Goal: Task Accomplishment & Management: Manage account settings

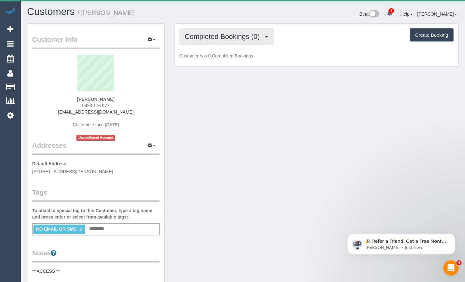
click at [249, 42] on button "Completed Bookings (0)" at bounding box center [226, 36] width 94 height 16
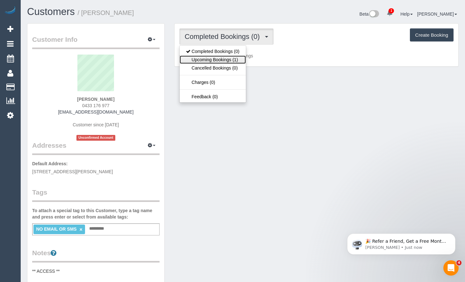
click at [232, 61] on link "Upcoming Bookings (1)" at bounding box center [213, 59] width 66 height 8
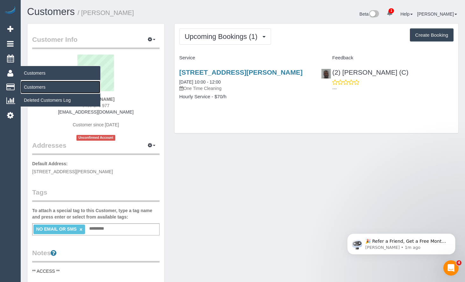
click at [40, 88] on link "Customers" at bounding box center [61, 87] width 80 height 13
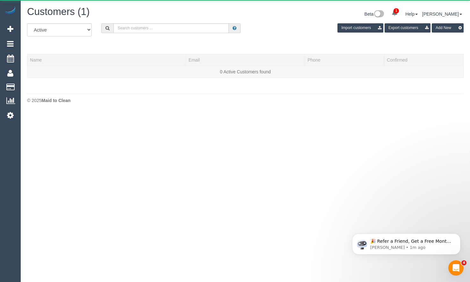
click at [216, 33] on div "All Active Archived Import customers Export customers Add New" at bounding box center [245, 32] width 446 height 18
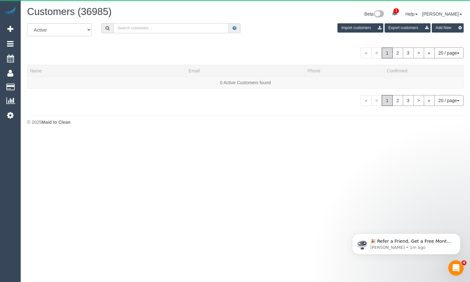
click at [216, 31] on input "text" at bounding box center [170, 28] width 115 height 10
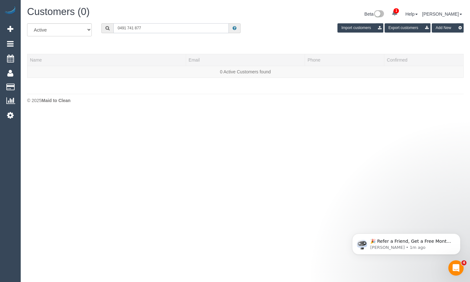
click at [127, 28] on input "0491 741 877" at bounding box center [170, 28] width 115 height 10
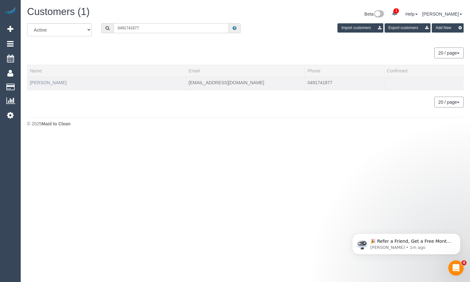
type input "0491741877"
click at [49, 83] on link "Emily Wilner" at bounding box center [48, 82] width 37 height 5
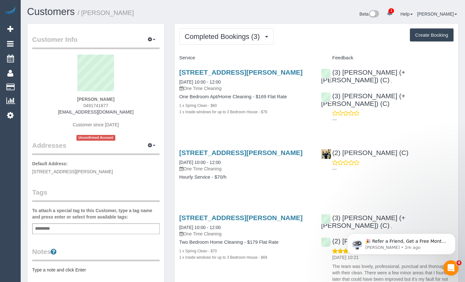
click at [434, 35] on button "Create Booking" at bounding box center [432, 34] width 44 height 13
select select "VIC"
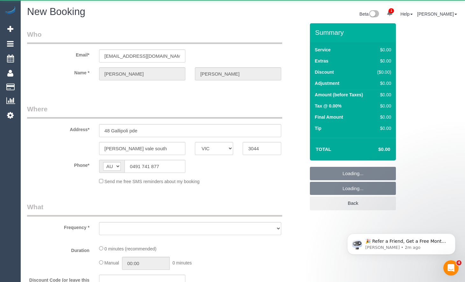
select select "string:stripe-pm_1Rd5Cq2GScqysDRVHZpRvlkD"
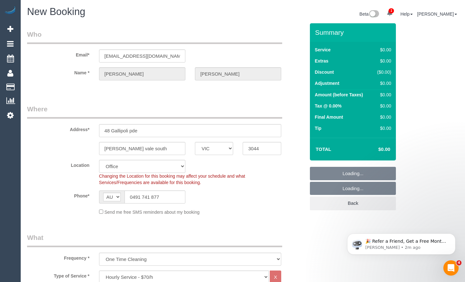
select select "object:7029"
select select "61"
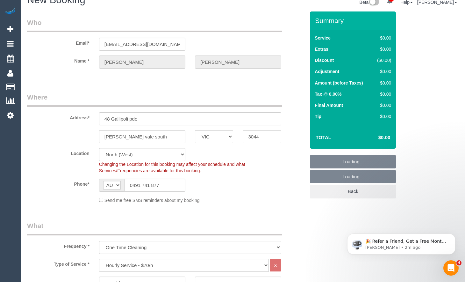
select select "object:7034"
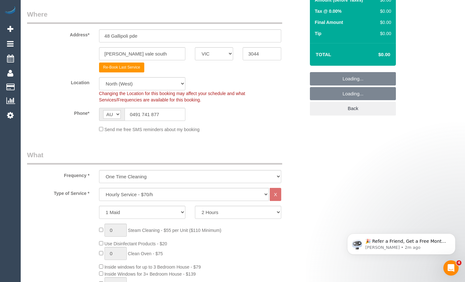
scroll to position [96, 0]
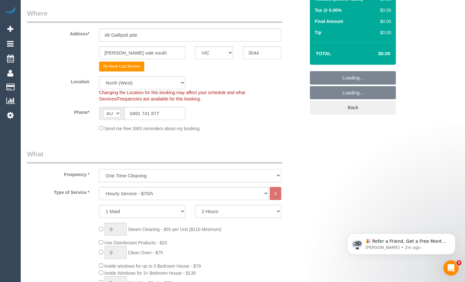
click at [172, 175] on select "One Time Cleaning Weekly - 10% Off - 10.00% (0% for the First Booking) Fortnigh…" at bounding box center [190, 175] width 182 height 13
click at [182, 196] on select "Hourly Service - $70/h Hourly Service - $65/h Hourly Service - $60/h Hourly Ser…" at bounding box center [184, 193] width 170 height 13
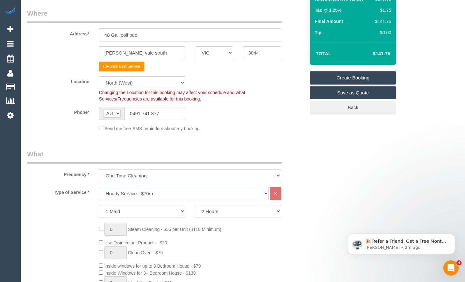
select select "212"
click at [99, 187] on select "Hourly Service - $70/h Hourly Service - $65/h Hourly Service - $60/h Hourly Ser…" at bounding box center [184, 193] width 170 height 13
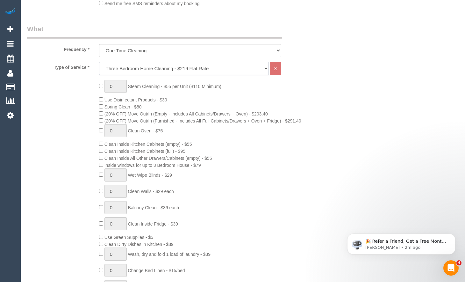
scroll to position [223, 0]
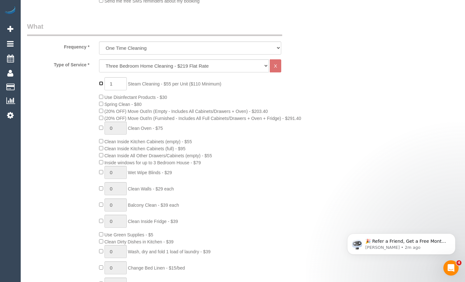
type input "0"
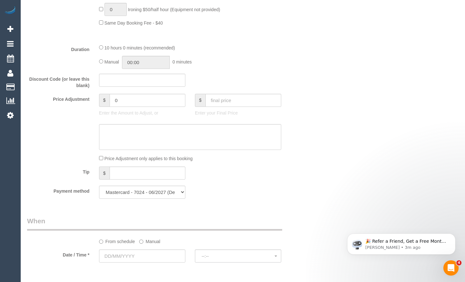
scroll to position [510, 0]
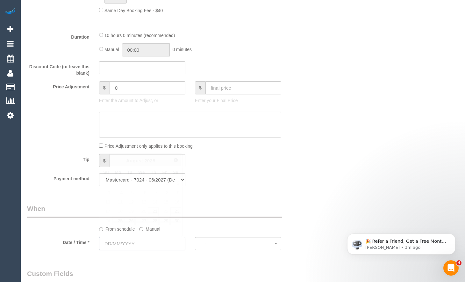
click at [168, 241] on input "text" at bounding box center [142, 243] width 86 height 13
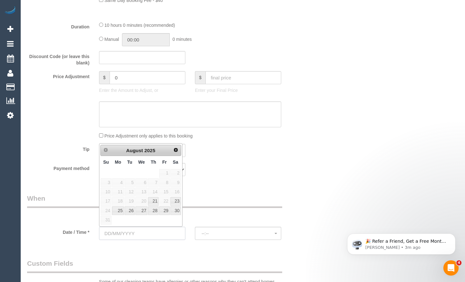
scroll to position [542, 0]
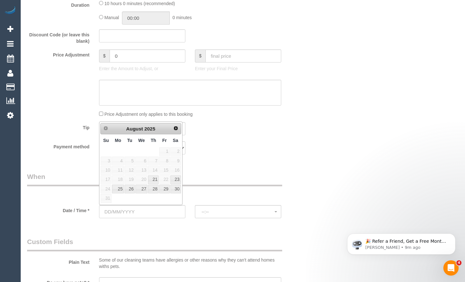
click at [453, 48] on div "Who Email* emilywilner93@gmail.com Name * Emily Wilner Where Address* 48 Gallip…" at bounding box center [243, 67] width 432 height 1172
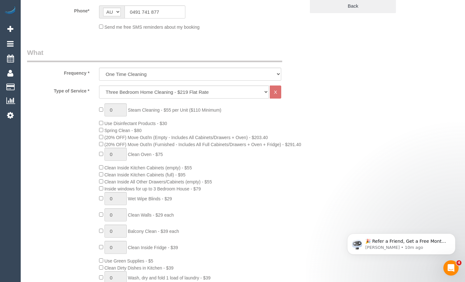
scroll to position [191, 0]
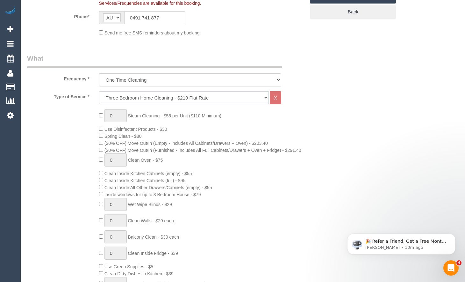
click at [174, 101] on select "Hourly Service - $70/h Hourly Service - $65/h Hourly Service - $60/h Hourly Ser…" at bounding box center [184, 97] width 170 height 13
select select "275"
click at [99, 91] on select "Hourly Service - $70/h Hourly Service - $65/h Hourly Service - $60/h Hourly Ser…" at bounding box center [184, 97] width 170 height 13
select select "1"
select select "120"
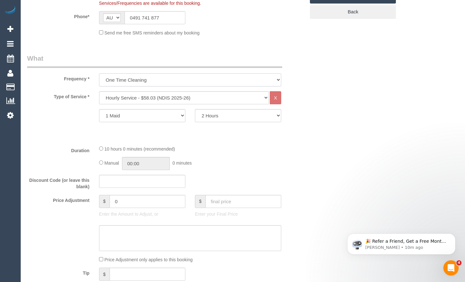
click at [159, 80] on select "One Time Cleaning Weekly - 10% Off - 10.00% (0% for the First Booking) Fortnigh…" at bounding box center [190, 79] width 182 height 13
select select "object:7035"
click at [99, 73] on select "One Time Cleaning Weekly - 10% Off - 10.00% (0% for the First Booking) Fortnigh…" at bounding box center [190, 79] width 182 height 13
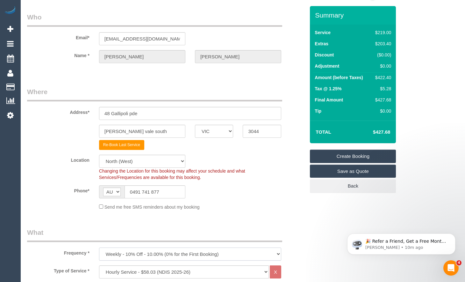
scroll to position [0, 0]
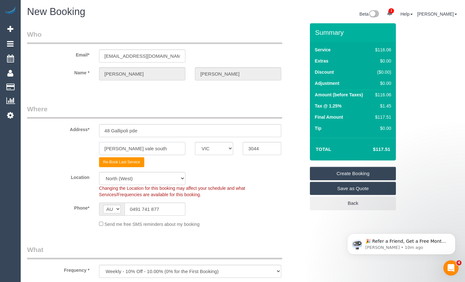
drag, startPoint x: 163, startPoint y: 150, endPoint x: 89, endPoint y: 151, distance: 74.3
click at [89, 151] on div "Pascoe vale south ACT NSW NT QLD SA TAS VIC WA 3044" at bounding box center [166, 148] width 288 height 13
type input "Blackburn"
drag, startPoint x: 263, startPoint y: 149, endPoint x: 223, endPoint y: 148, distance: 40.2
click at [223, 148] on div "Blackburn ACT NSW NT QLD SA TAS VIC WA 3044" at bounding box center [166, 148] width 288 height 13
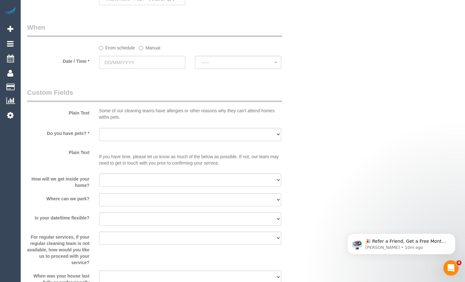
scroll to position [478, 0]
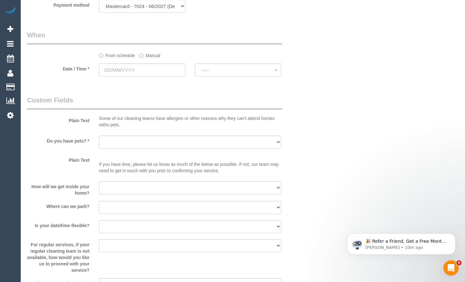
type input "3130"
click at [165, 70] on input "text" at bounding box center [142, 69] width 86 height 13
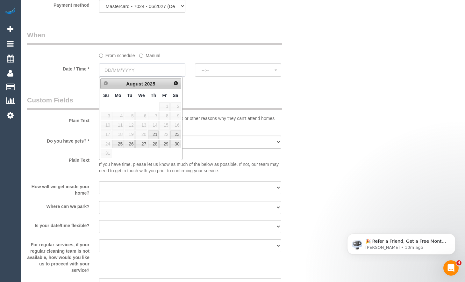
select select "57"
select select "object:7905"
click at [151, 135] on link "21" at bounding box center [153, 134] width 11 height 9
type input "[DATE]"
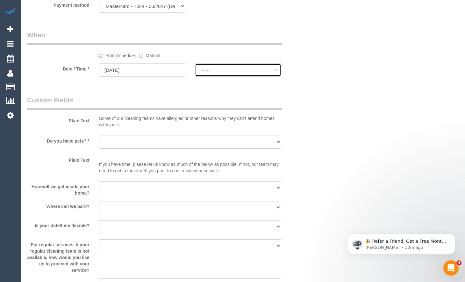
click at [255, 70] on span "--:--" at bounding box center [238, 70] width 73 height 5
select select "spot22"
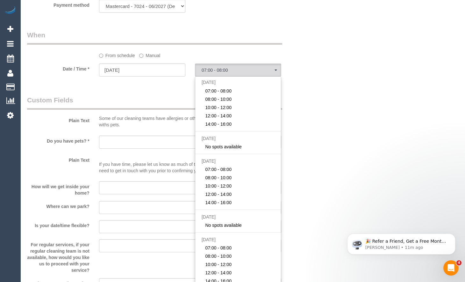
click at [457, 88] on div "Who Email* emilywilner93@gmail.com Name * Emily Wilner Where Address* 48 Gallip…" at bounding box center [243, 28] width 432 height 967
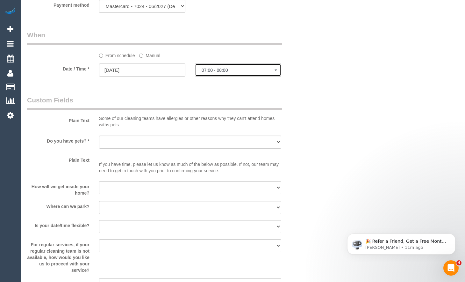
click at [242, 68] on span "07:00 - 08:00" at bounding box center [238, 70] width 73 height 5
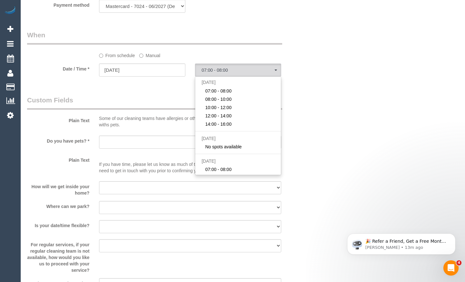
click at [456, 111] on div "Who Email* emilywilner93@gmail.com Name * Emily Wilner Where Address* 48 Gallip…" at bounding box center [243, 28] width 432 height 967
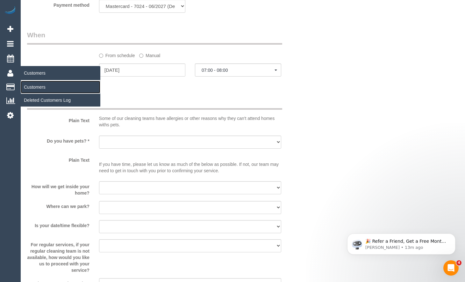
click at [31, 87] on link "Customers" at bounding box center [61, 87] width 80 height 13
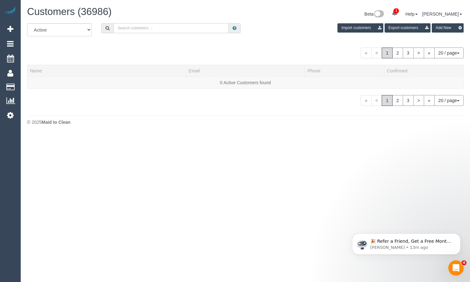
click at [151, 31] on input "text" at bounding box center [170, 28] width 115 height 10
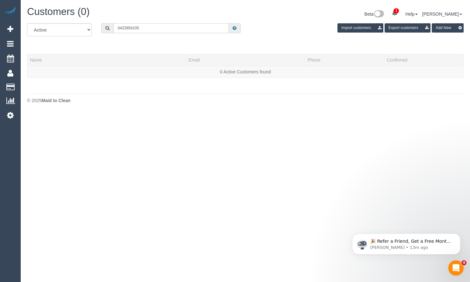
click at [127, 27] on input "0423954105" at bounding box center [170, 28] width 115 height 10
click at [134, 27] on input "0423 954105" at bounding box center [170, 28] width 115 height 10
type input "0423 954 105"
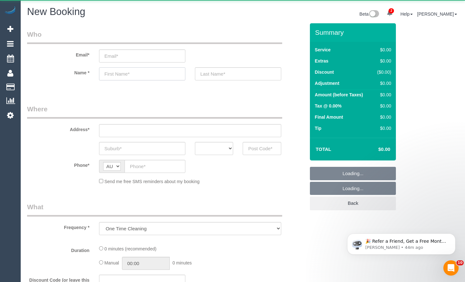
click at [147, 77] on input "text" at bounding box center [142, 73] width 86 height 13
paste input "[PERSON_NAME]"
type input "Andrew Amato"
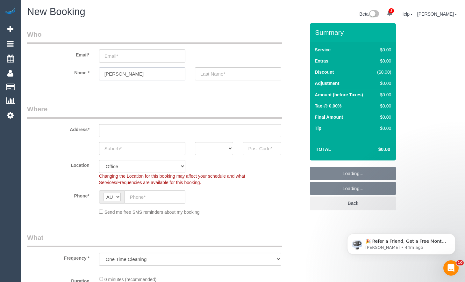
select select "object:1026"
click at [126, 75] on input "Andrew Amato" at bounding box center [142, 73] width 86 height 13
click at [143, 71] on input "Andrew Amato" at bounding box center [142, 73] width 86 height 13
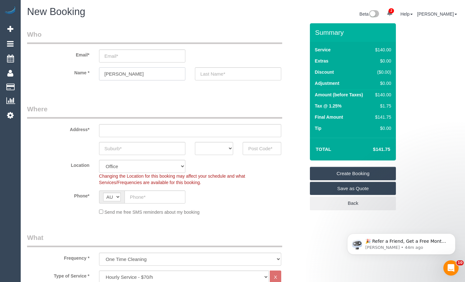
drag, startPoint x: 143, startPoint y: 73, endPoint x: 123, endPoint y: 74, distance: 19.2
click at [123, 74] on input "Andrew Amato" at bounding box center [142, 73] width 86 height 13
type input "Andrew Amato"
click at [230, 71] on input "text" at bounding box center [238, 73] width 86 height 13
paste input "Amato"
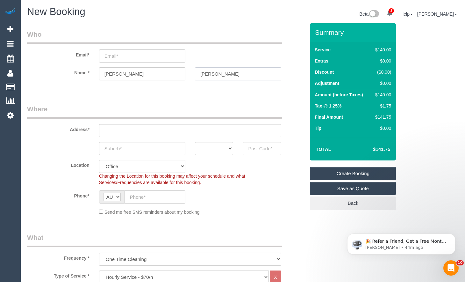
type input "Amato"
drag, startPoint x: 157, startPoint y: 72, endPoint x: 149, endPoint y: 73, distance: 7.7
click at [156, 72] on input "Andrew Amato" at bounding box center [142, 73] width 86 height 13
drag, startPoint x: 135, startPoint y: 72, endPoint x: 123, endPoint y: 73, distance: 12.8
click at [123, 73] on input "Andrew Amato" at bounding box center [142, 73] width 86 height 13
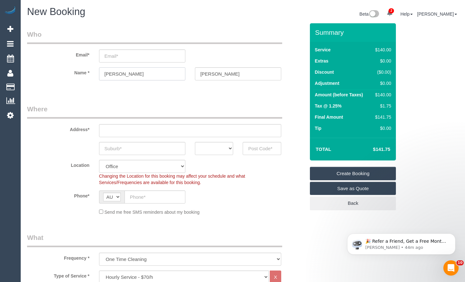
type input "Andrew"
click at [146, 132] on input "text" at bounding box center [190, 130] width 182 height 13
paste input "14 Doulton Road"
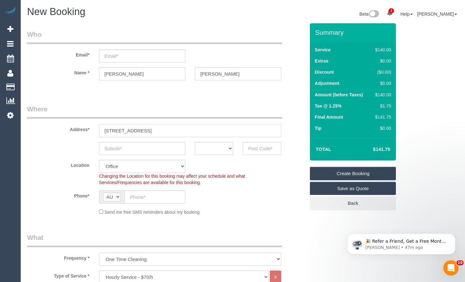
type input "14 Doulton Road"
drag, startPoint x: 456, startPoint y: 115, endPoint x: 452, endPoint y: 116, distance: 4.6
click at [162, 149] on input "text" at bounding box center [142, 148] width 86 height 13
paste input "Blackburn VIC"
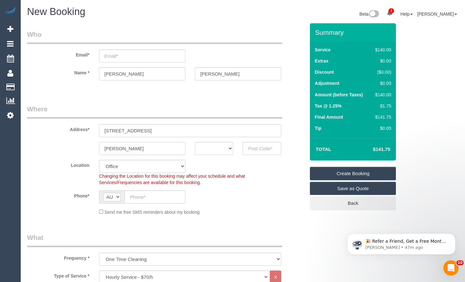
type input "Blackburn VIC"
click at [253, 152] on input "text" at bounding box center [262, 148] width 39 height 13
paste input "3130"
type input "3130"
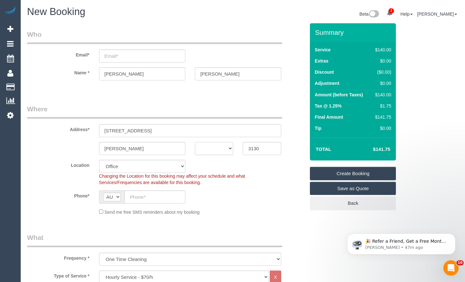
drag, startPoint x: 222, startPoint y: 145, endPoint x: 223, endPoint y: 155, distance: 9.3
click at [221, 145] on select "ACT NSW NT QLD SA TAS VIC WA" at bounding box center [214, 148] width 39 height 13
select select "VIC"
click at [195, 142] on select "ACT NSW NT QLD SA TAS VIC WA" at bounding box center [214, 148] width 39 height 13
select select "57"
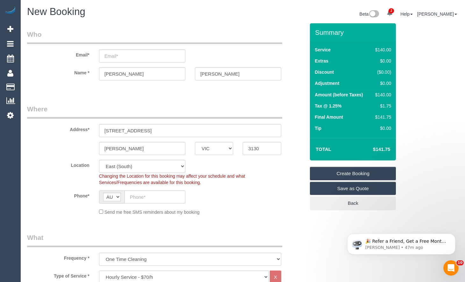
select select "object:2303"
click at [157, 197] on input "text" at bounding box center [155, 196] width 61 height 13
paste input "0404 452 176"
type input "0404 452 176"
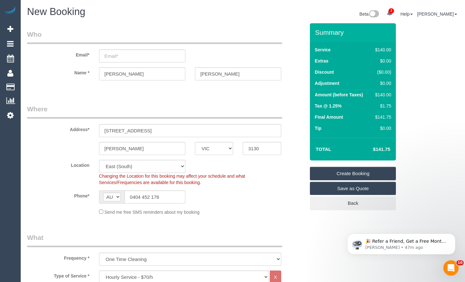
click at [137, 59] on input "email" at bounding box center [142, 55] width 86 height 13
paste input "ravenevents@gmail.com"
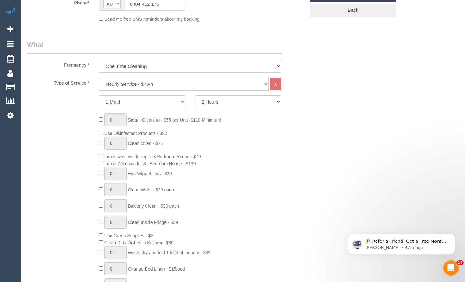
scroll to position [191, 0]
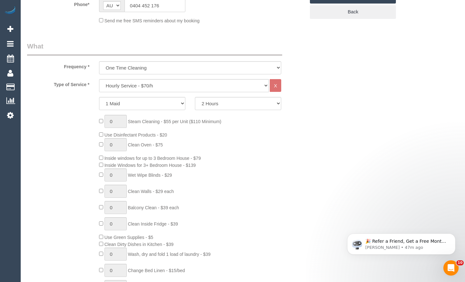
type input "ravenevents@gmail.com"
click at [165, 72] on select "One Time Cleaning Weekly - 10% Off - 10.00% (0% for the First Booking) Fortnigh…" at bounding box center [190, 67] width 182 height 13
select select "object:2304"
click at [99, 61] on select "One Time Cleaning Weekly - 10% Off - 10.00% (0% for the First Booking) Fortnigh…" at bounding box center [190, 67] width 182 height 13
drag, startPoint x: 175, startPoint y: 86, endPoint x: 179, endPoint y: 87, distance: 4.3
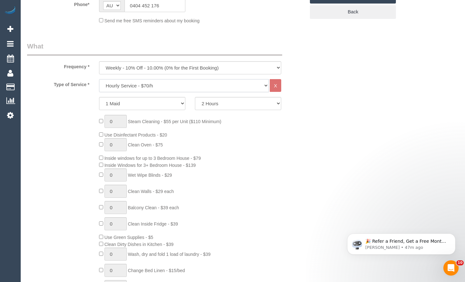
click at [175, 86] on select "Hourly Service - $70/h Hourly Service - $65/h Hourly Service - $60/h Hourly Ser…" at bounding box center [184, 85] width 170 height 13
select select "275"
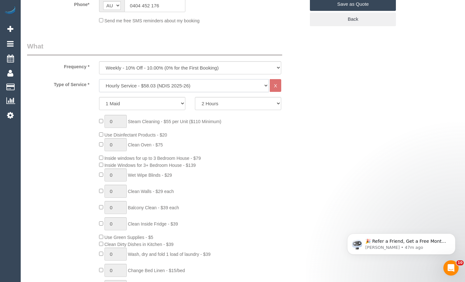
click at [99, 79] on select "Hourly Service - $70/h Hourly Service - $65/h Hourly Service - $60/h Hourly Ser…" at bounding box center [184, 85] width 170 height 13
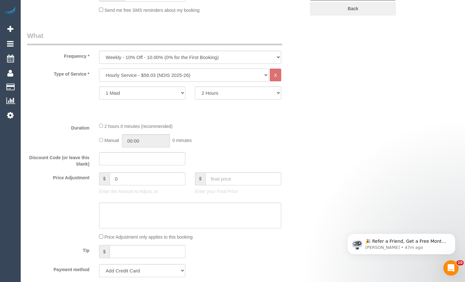
scroll to position [287, 0]
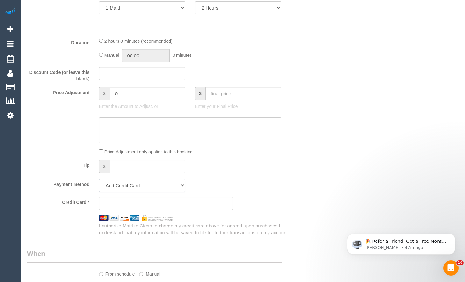
click at [143, 186] on select "Add Credit Card Cash Check Paypal" at bounding box center [142, 185] width 86 height 13
select select "string:check"
click at [99, 179] on select "Add Credit Card Cash Check Paypal" at bounding box center [142, 185] width 86 height 13
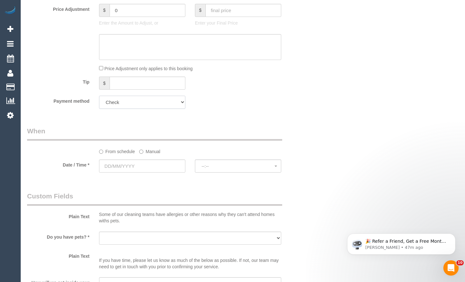
scroll to position [383, 0]
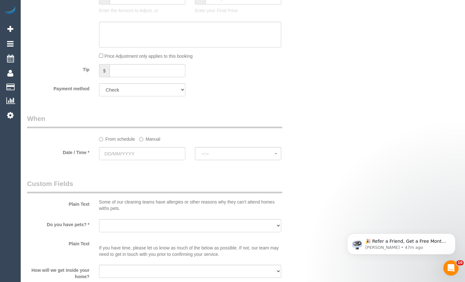
drag, startPoint x: 157, startPoint y: 147, endPoint x: 157, endPoint y: 152, distance: 5.4
click at [157, 148] on sui-booking-spot "From schedule Manual Date / Time * --:-- --:--" at bounding box center [166, 138] width 278 height 48
click at [157, 152] on input "text" at bounding box center [142, 153] width 86 height 13
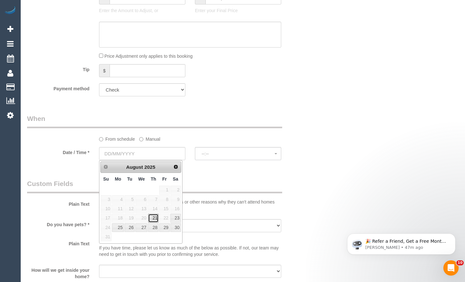
click at [155, 215] on link "21" at bounding box center [153, 218] width 11 height 9
type input "[DATE]"
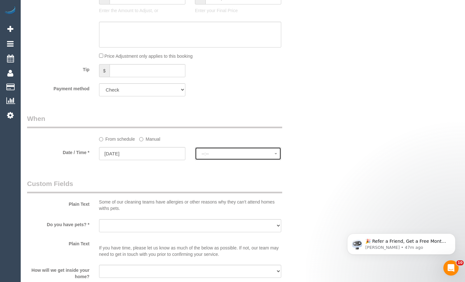
click at [214, 151] on span "--:--" at bounding box center [238, 153] width 73 height 5
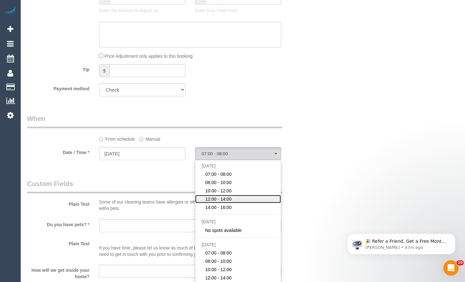
click at [233, 201] on link "12:00 - 14:00" at bounding box center [238, 199] width 86 height 8
select select "spot4"
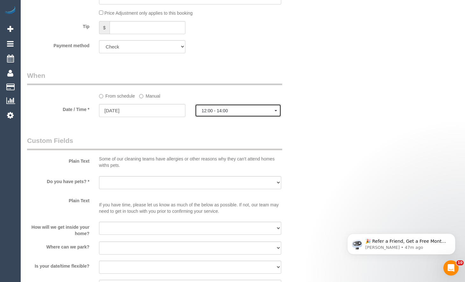
scroll to position [446, 0]
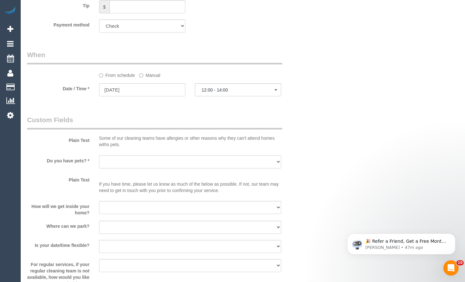
click at [188, 159] on select "Yes - Cats Yes - Dogs No pets Yes - Dogs and Cats Yes - Other" at bounding box center [190, 161] width 182 height 13
select select "number:29"
click at [99, 155] on select "Yes - Cats Yes - Dogs No pets Yes - Dogs and Cats Yes - Other" at bounding box center [190, 161] width 182 height 13
click at [138, 209] on select "I will be home Key will be left (please provide details below) Lock box/Access …" at bounding box center [190, 207] width 182 height 13
select select "number:14"
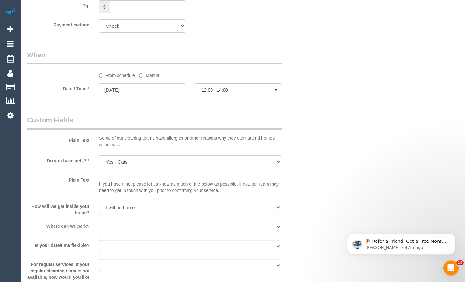
click at [99, 201] on select "I will be home Key will be left (please provide details below) Lock box/Access …" at bounding box center [190, 207] width 182 height 13
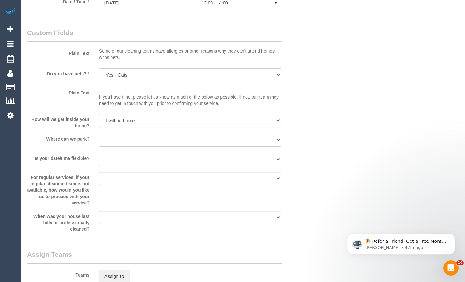
scroll to position [542, 0]
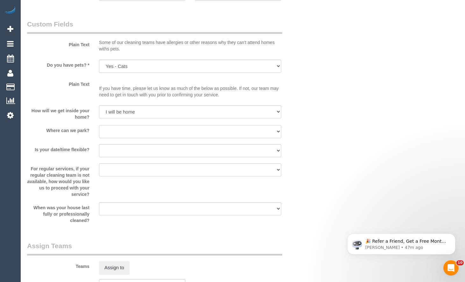
click at [154, 134] on select "I will provide parking on-site Free street parking Paid street parking (cost wi…" at bounding box center [190, 131] width 182 height 13
select select "number:19"
click at [99, 125] on select "I will provide parking on-site Free street parking Paid street parking (cost wi…" at bounding box center [190, 131] width 182 height 13
click at [147, 154] on select "Yes - date and time Yes - date but not time Yes - time but not date No - No fle…" at bounding box center [190, 150] width 182 height 13
select select "number:36"
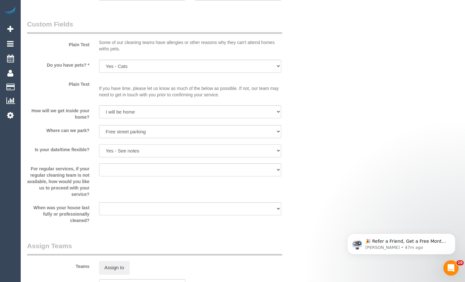
click at [99, 144] on select "Yes - date and time Yes - date but not time Yes - time but not date No - No fle…" at bounding box center [190, 150] width 182 height 13
click at [154, 165] on select "Arrange a cleaner to cover and do not bother you Arrange a cleaner to cover and…" at bounding box center [190, 169] width 182 height 13
select select "number:34"
click at [99, 163] on select "Arrange a cleaner to cover and do not bother you Arrange a cleaner to cover and…" at bounding box center [190, 169] width 182 height 13
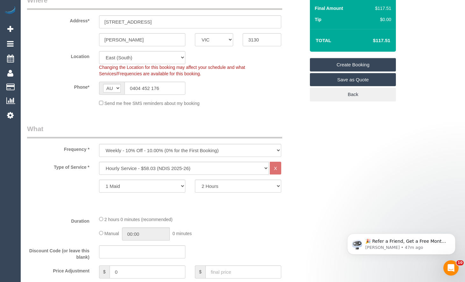
scroll to position [0, 0]
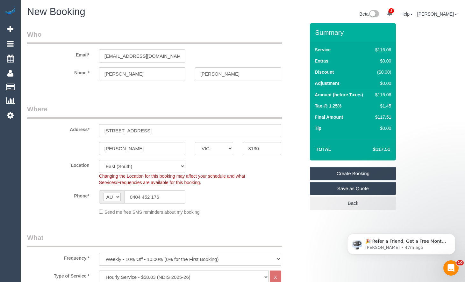
click at [342, 173] on link "Create Booking" at bounding box center [353, 173] width 86 height 13
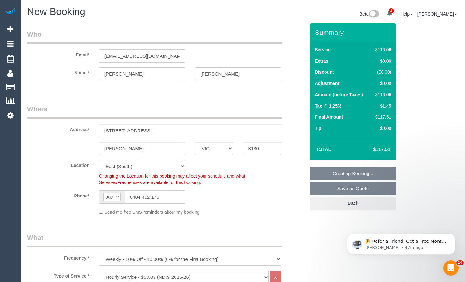
drag, startPoint x: 168, startPoint y: 52, endPoint x: 50, endPoint y: 55, distance: 118.3
click at [50, 55] on div "Email* ravenevents@gmail.com" at bounding box center [166, 46] width 288 height 33
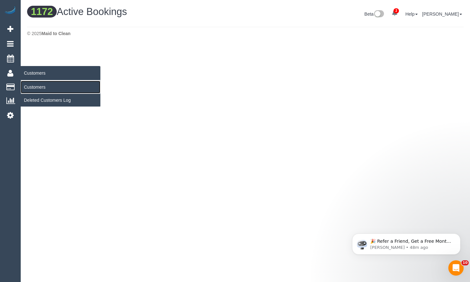
click at [34, 87] on link "Customers" at bounding box center [61, 87] width 80 height 13
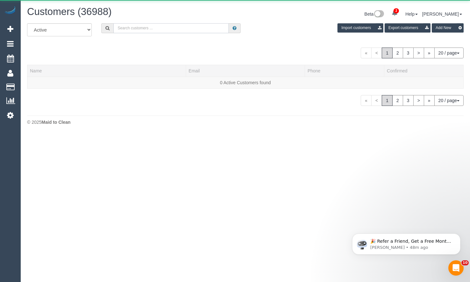
click at [169, 31] on input "text" at bounding box center [170, 28] width 115 height 10
paste input "ravenevents@gmail.com"
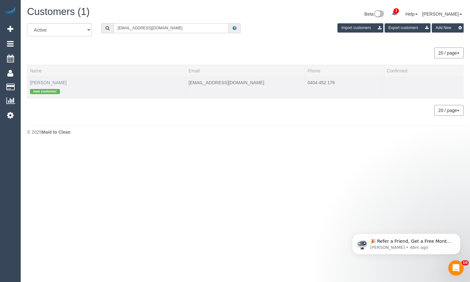
type input "ravenevents@gmail.com"
click at [48, 82] on link "Andrew Amato" at bounding box center [48, 82] width 37 height 5
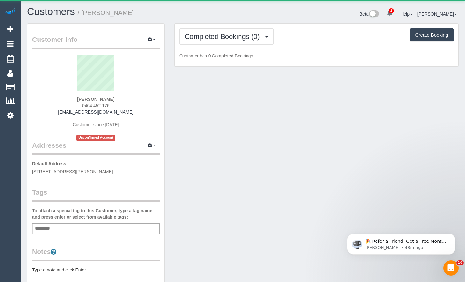
click at [231, 23] on div "Completed Bookings (0) Completed Bookings (0) Upcoming Bookings (11) Cancelled …" at bounding box center [316, 45] width 285 height 44
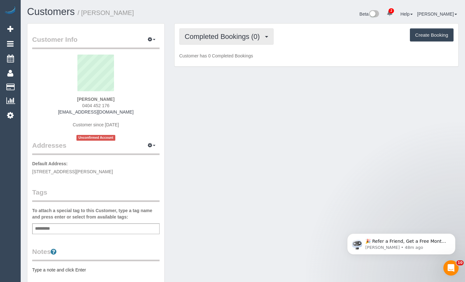
drag, startPoint x: 231, startPoint y: 33, endPoint x: 226, endPoint y: 65, distance: 31.9
click at [231, 34] on span "Completed Bookings (0)" at bounding box center [224, 37] width 78 height 8
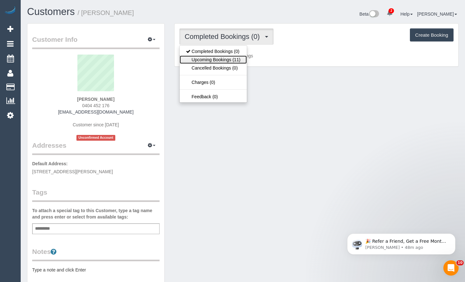
click at [223, 61] on link "Upcoming Bookings (11)" at bounding box center [213, 59] width 67 height 8
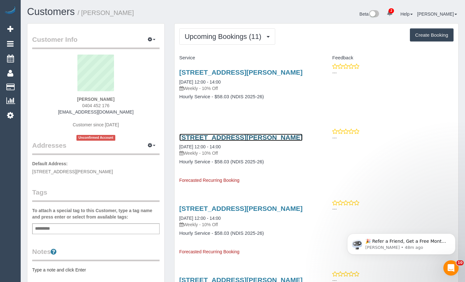
click at [224, 141] on link "14 Doulton Road, Blackburn Vic, VIC 3130" at bounding box center [240, 137] width 123 height 7
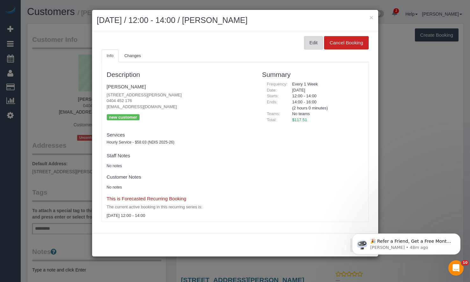
click at [309, 42] on button "Edit" at bounding box center [313, 42] width 19 height 13
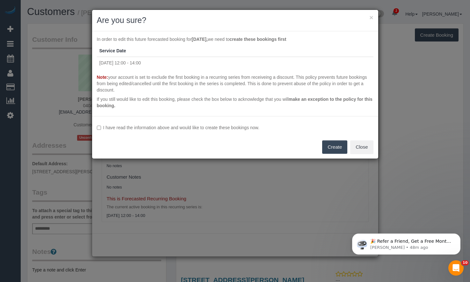
click at [97, 128] on div "I have read the information above and would like to create these bookings now. …" at bounding box center [235, 137] width 286 height 42
click at [331, 148] on button "Create" at bounding box center [334, 146] width 25 height 13
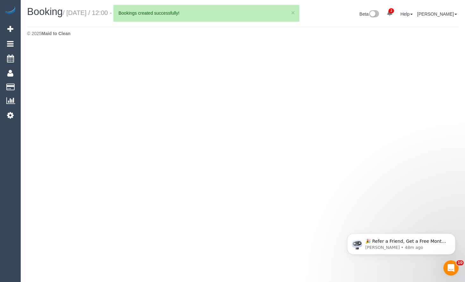
select select "VIC"
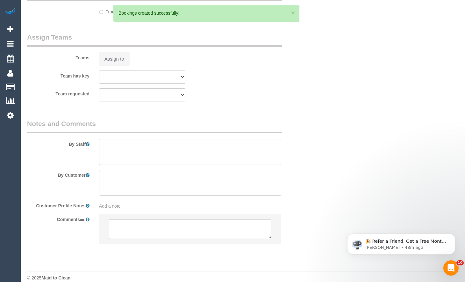
select select "object:5042"
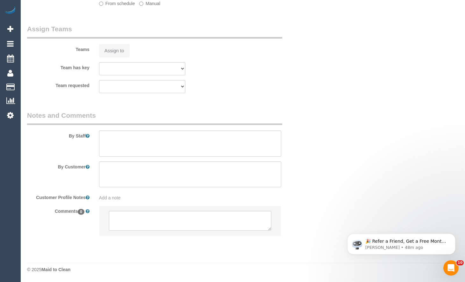
select select "number:29"
select select "number:14"
select select "number:19"
select select "number:36"
select select "number:34"
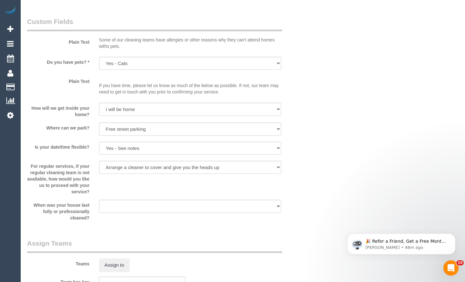
scroll to position [343, 0]
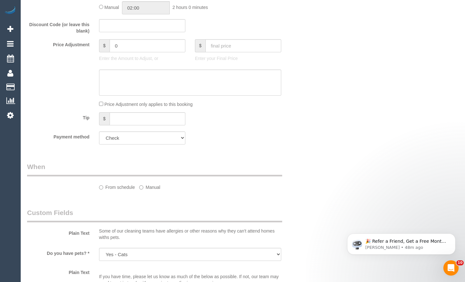
select select "spot21"
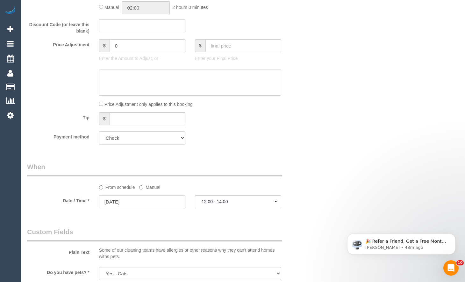
click at [137, 208] on input "28/08/2025" at bounding box center [142, 201] width 86 height 13
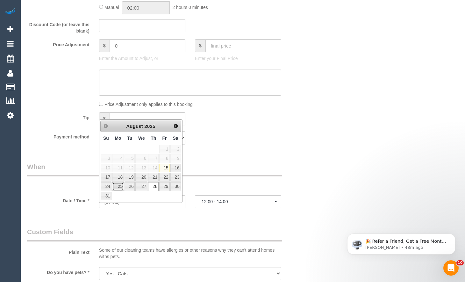
click at [119, 186] on link "25" at bounding box center [118, 186] width 12 height 9
type input "25/08/2025"
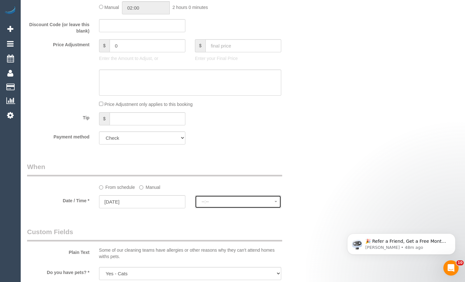
click at [228, 204] on span "--:--" at bounding box center [238, 201] width 73 height 5
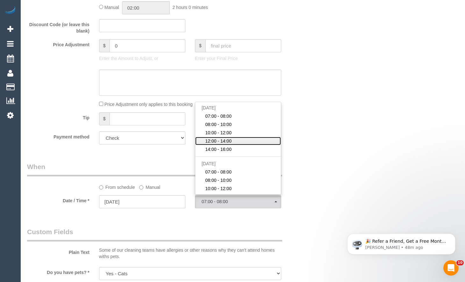
click at [243, 145] on link "12:00 - 14:00" at bounding box center [238, 141] width 86 height 8
select select "spot42"
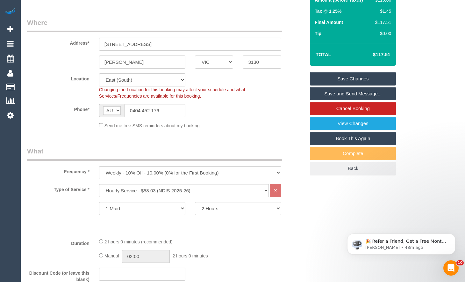
scroll to position [0, 0]
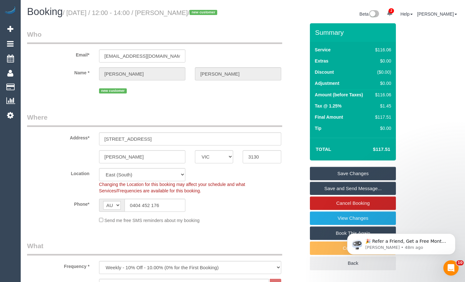
click at [344, 180] on link "Save Changes" at bounding box center [353, 173] width 86 height 13
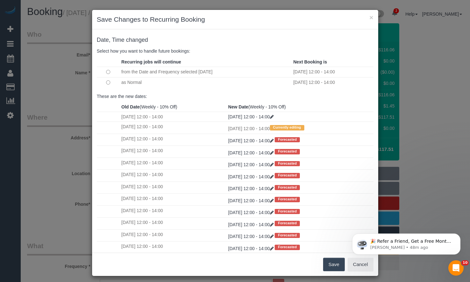
click at [325, 266] on button "Save" at bounding box center [334, 264] width 22 height 13
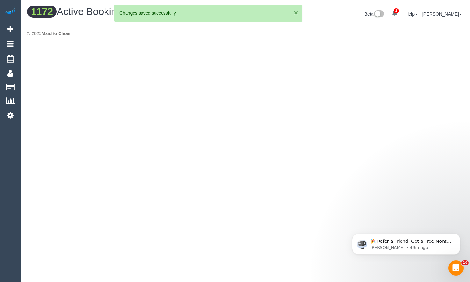
click at [295, 16] on button "×" at bounding box center [296, 12] width 4 height 7
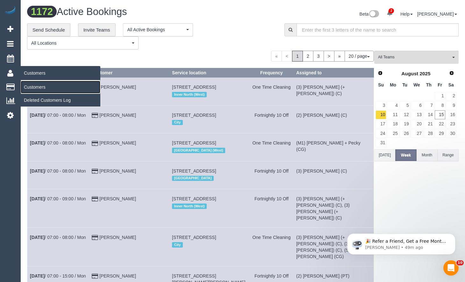
click at [38, 84] on link "Customers" at bounding box center [61, 87] width 80 height 13
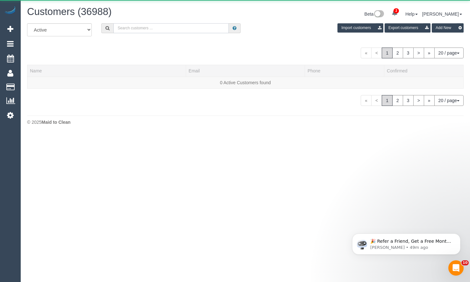
click at [156, 26] on input "text" at bounding box center [170, 28] width 115 height 10
paste input "ravenevents@gmail.com"
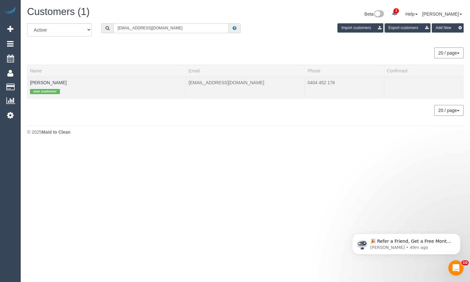
type input "ravenevents@gmail.com"
click at [52, 77] on td "Andrew Amato new customer" at bounding box center [106, 88] width 159 height 22
click at [52, 82] on link "Andrew Amato" at bounding box center [48, 82] width 37 height 5
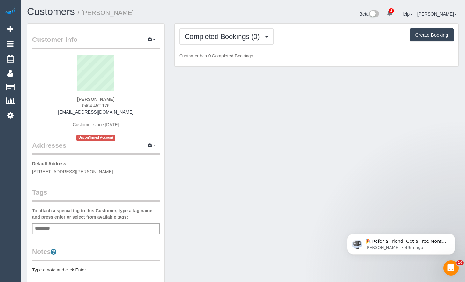
click at [259, 254] on div "Customer Info Edit Contact Info Send Message Email Preferences Special Sales Ta…" at bounding box center [243, 235] width 442 height 425
click at [87, 228] on div "Add a tag" at bounding box center [96, 228] width 128 height 11
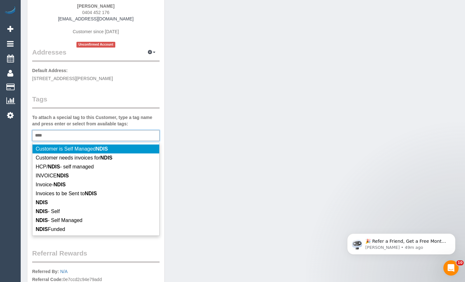
scroll to position [96, 0]
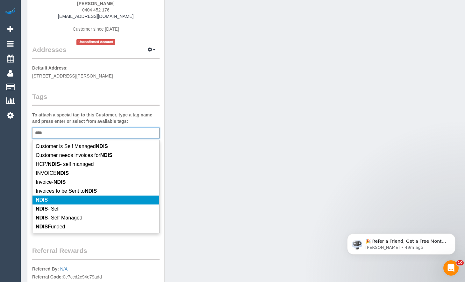
type input "****"
click at [85, 198] on li "NDIS" at bounding box center [96, 199] width 127 height 9
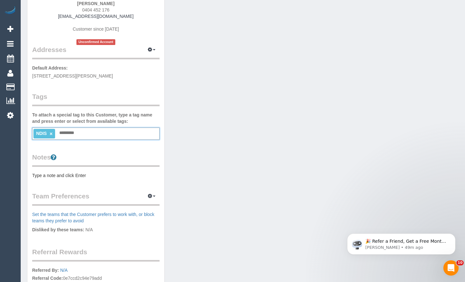
click at [87, 135] on div "NDIS × Add a tag" at bounding box center [96, 134] width 128 height 12
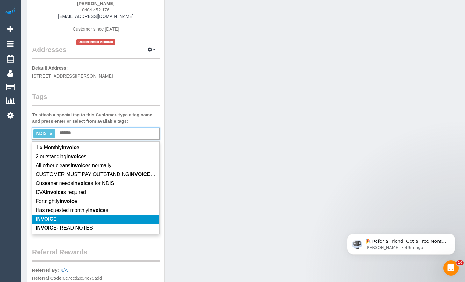
type input "*******"
click at [64, 220] on li "INVOICE" at bounding box center [96, 219] width 127 height 9
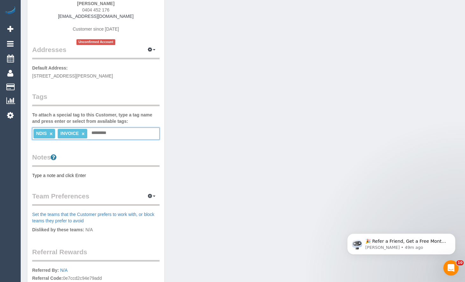
click at [230, 187] on div "Customer Info Edit Contact Info Send Message Email Preferences Special Sales Ta…" at bounding box center [243, 141] width 442 height 427
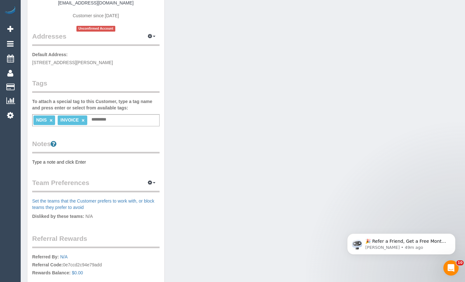
scroll to position [128, 0]
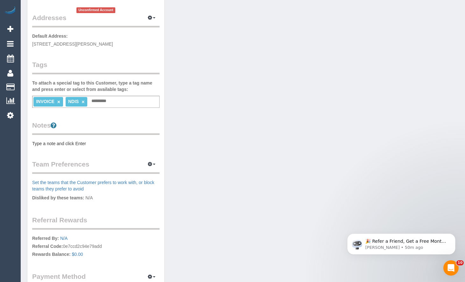
click at [61, 149] on div "Customer Info Edit Contact Info Send Message Email Preferences Special Sales Ta…" at bounding box center [95, 106] width 137 height 420
click at [69, 143] on pre "Type a note and click Enter" at bounding box center [96, 143] width 128 height 6
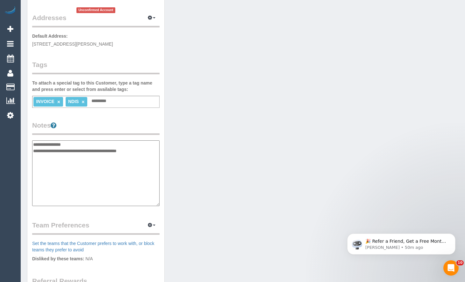
click at [143, 153] on textarea "**********" at bounding box center [96, 173] width 128 height 66
click at [126, 162] on textarea "**********" at bounding box center [96, 173] width 128 height 66
drag, startPoint x: 87, startPoint y: 156, endPoint x: 79, endPoint y: 158, distance: 8.8
click at [79, 158] on textarea "**********" at bounding box center [96, 173] width 128 height 66
click at [112, 157] on textarea "**********" at bounding box center [96, 173] width 128 height 66
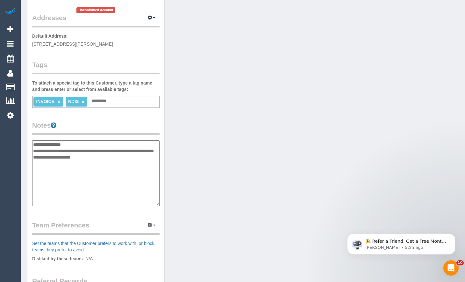
drag, startPoint x: 108, startPoint y: 158, endPoint x: 103, endPoint y: 157, distance: 5.5
click at [102, 158] on textarea "**********" at bounding box center [96, 173] width 128 height 66
click at [120, 157] on textarea "**********" at bounding box center [96, 173] width 128 height 66
click at [132, 159] on textarea "**********" at bounding box center [96, 173] width 128 height 66
drag, startPoint x: 113, startPoint y: 159, endPoint x: 119, endPoint y: 160, distance: 6.1
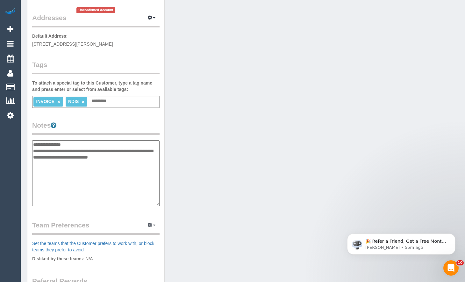
click at [113, 159] on textarea "**********" at bounding box center [96, 173] width 128 height 66
click at [139, 157] on textarea "**********" at bounding box center [96, 173] width 128 height 66
click at [136, 155] on textarea "**********" at bounding box center [96, 173] width 128 height 66
click at [50, 173] on textarea "**********" at bounding box center [96, 173] width 128 height 66
click at [124, 167] on textarea "**********" at bounding box center [96, 173] width 128 height 66
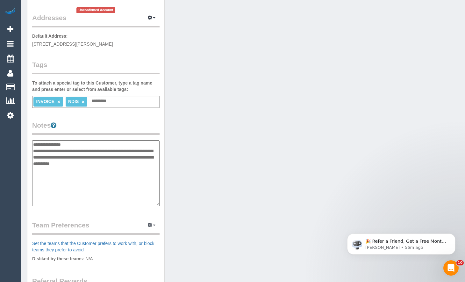
type textarea "**********"
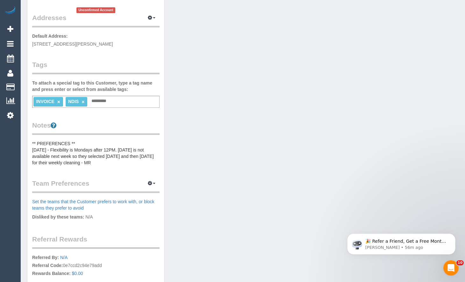
click at [127, 154] on pre "** PREFERENCES ** 15/08/2025 - Flexibility is Mondays after 12PM. Monday is not…" at bounding box center [96, 153] width 128 height 26
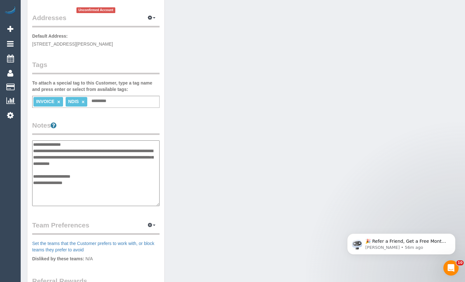
type textarea "**********"
click at [449, 138] on div "Customer Info Edit Contact Info Send Message Email Preferences Special Sales Ta…" at bounding box center [243, 139] width 442 height 487
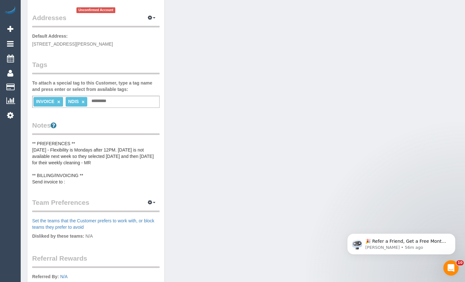
click at [72, 179] on pre "** PREFERENCES ** 15/08/2025 - Flexibility is Mondays after 12PM. Monday is not…" at bounding box center [96, 162] width 128 height 45
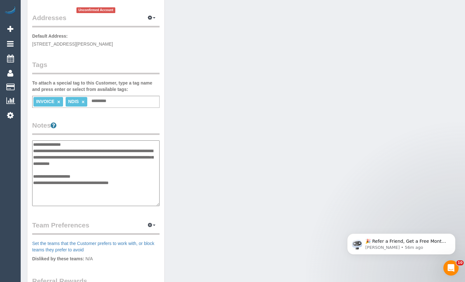
click at [79, 196] on textarea "**********" at bounding box center [96, 173] width 128 height 66
click at [146, 179] on textarea "**********" at bounding box center [96, 173] width 128 height 66
click at [146, 183] on textarea "**********" at bounding box center [96, 173] width 128 height 66
type textarea "**********"
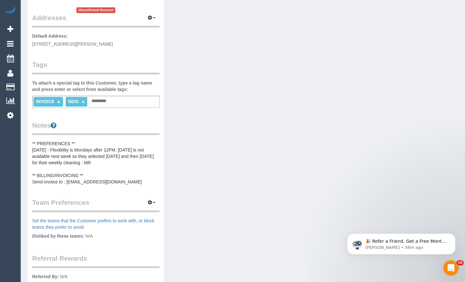
click at [146, 181] on pre "** PREFERENCES ** 15/08/2025 - Flexibility is Mondays after 12PM. Monday is not…" at bounding box center [96, 162] width 128 height 45
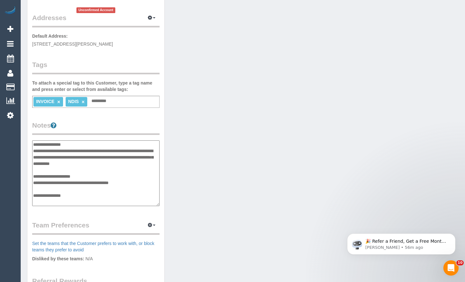
type textarea "**********"
click at [117, 261] on p "Disliked by these teams: N/A" at bounding box center [96, 259] width 128 height 8
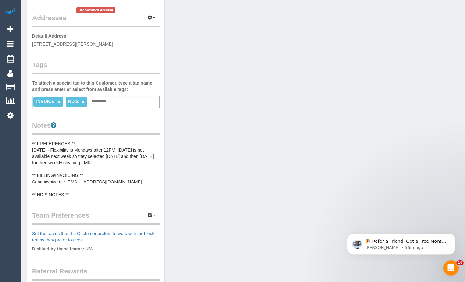
click at [98, 200] on div "Customer Info Edit Contact Info Send Message Email Preferences Special Sales Ta…" at bounding box center [95, 131] width 137 height 471
click at [99, 185] on pre "** PREFERENCES ** 15/08/2025 - Flexibility is Mondays after 12PM. Monday is not…" at bounding box center [96, 168] width 128 height 57
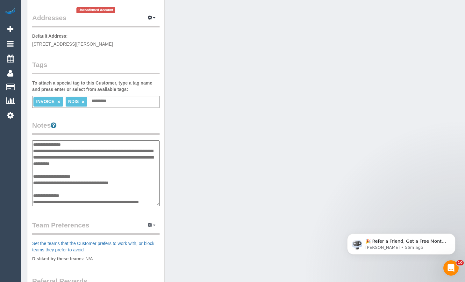
scroll to position [12, 0]
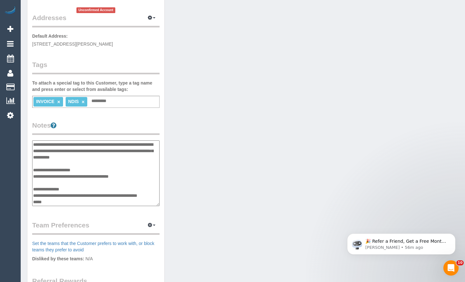
type textarea "**********"
drag, startPoint x: 452, startPoint y: 160, endPoint x: 418, endPoint y: 156, distance: 34.7
click at [452, 160] on div "Customer Info Edit Contact Info Send Message Email Preferences Special Sales Ta…" at bounding box center [243, 139] width 442 height 487
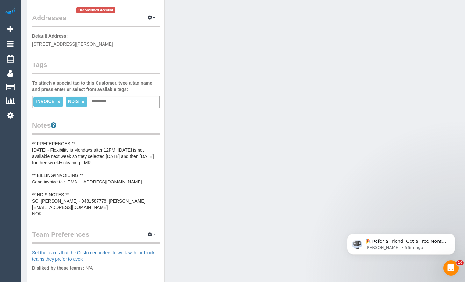
click at [88, 170] on pre "** PREFERENCES ** 15/08/2025 - Flexibility is Mondays after 12PM. Monday is not…" at bounding box center [96, 178] width 128 height 77
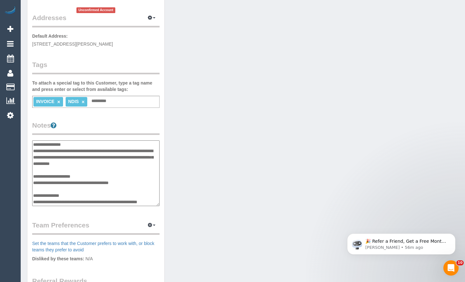
scroll to position [13, 0]
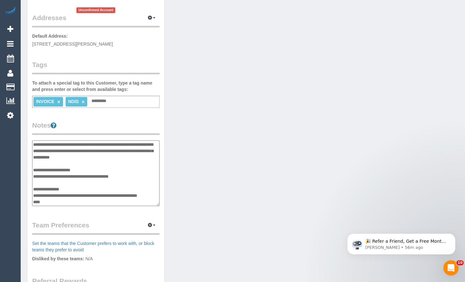
drag, startPoint x: 50, startPoint y: 203, endPoint x: 34, endPoint y: 203, distance: 16.3
click at [34, 203] on textarea "**********" at bounding box center [96, 173] width 128 height 66
type textarea "**********"
click at [449, 172] on div "Customer Info Edit Contact Info Send Message Email Preferences Special Sales Ta…" at bounding box center [243, 139] width 442 height 487
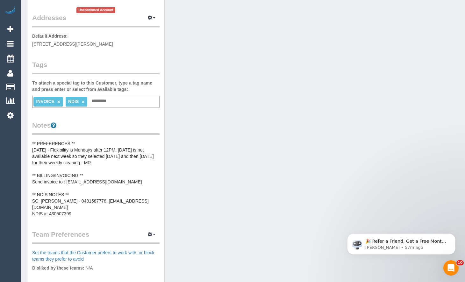
click at [82, 213] on pre "** PREFERENCES ** 15/08/2025 - Flexibility is Mondays after 12PM. Monday is not…" at bounding box center [96, 178] width 128 height 77
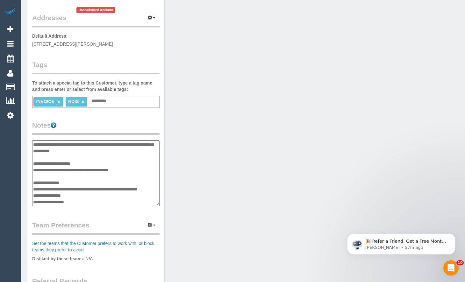
click at [33, 203] on textarea "**********" at bounding box center [96, 173] width 128 height 66
type textarea "**********"
click at [272, 72] on div "Customer Info Edit Contact Info Send Message Email Preferences Special Sales Ta…" at bounding box center [243, 139] width 442 height 487
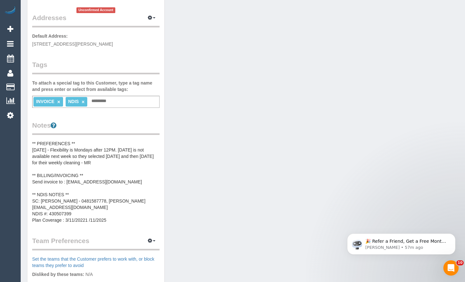
click at [461, 37] on div "Customer Info Edit Contact Info Send Message Email Preferences Special Sales Ta…" at bounding box center [243, 147] width 442 height 503
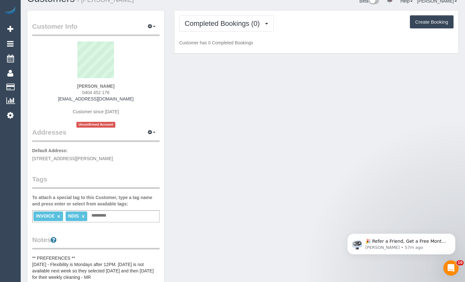
scroll to position [0, 0]
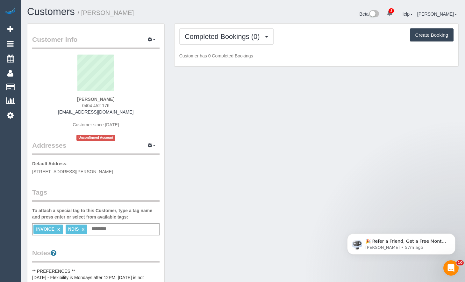
drag, startPoint x: 259, startPoint y: 175, endPoint x: 260, endPoint y: 185, distance: 10.2
click at [259, 175] on div "Customer Info Edit Contact Info Send Message Email Preferences Special Sales Ta…" at bounding box center [243, 274] width 442 height 503
drag, startPoint x: 11, startPoint y: 30, endPoint x: 23, endPoint y: 30, distance: 11.8
click at [11, 29] on icon at bounding box center [10, 29] width 6 height 8
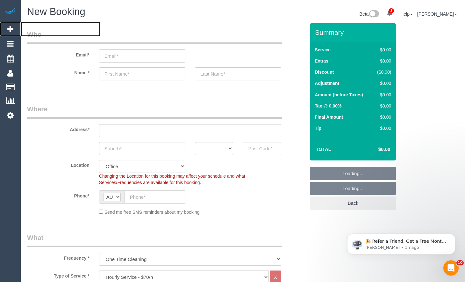
select select "object:10764"
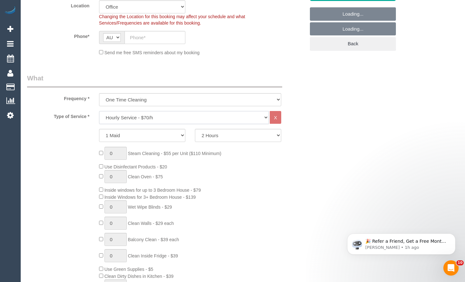
click at [188, 120] on select "Hourly Service - $70/h Hourly Service - $65/h Hourly Service - $60/h Hourly Ser…" at bounding box center [184, 117] width 170 height 13
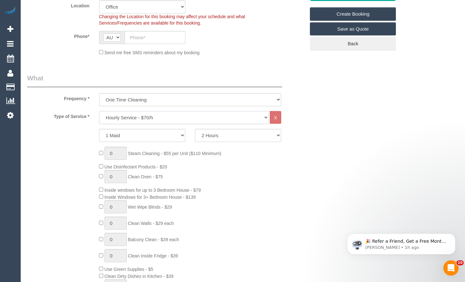
select select "213"
click at [99, 111] on select "Hourly Service - $70/h Hourly Service - $65/h Hourly Service - $60/h Hourly Ser…" at bounding box center [184, 117] width 170 height 13
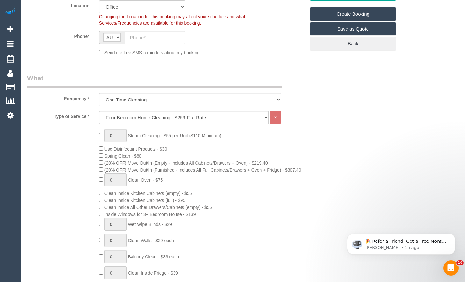
drag, startPoint x: 59, startPoint y: 267, endPoint x: 64, endPoint y: 263, distance: 6.2
click at [58, 267] on div "0 Steam Cleaning - $55 per Unit ($110 Minimum) Use Disinfectant Products - $30 …" at bounding box center [166, 240] width 288 height 223
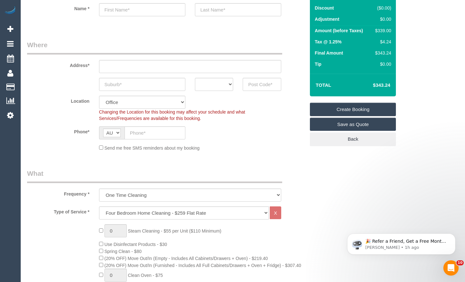
scroll to position [64, 0]
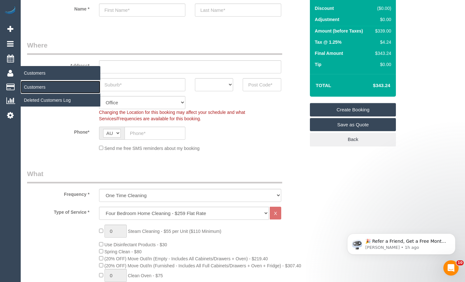
click at [36, 85] on link "Customers" at bounding box center [61, 87] width 80 height 13
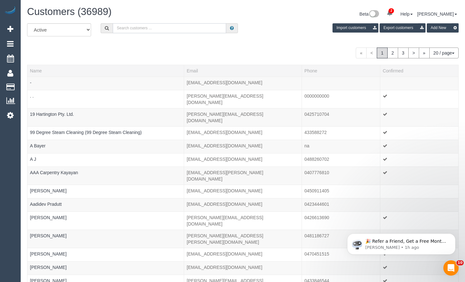
click at [189, 26] on input "text" at bounding box center [170, 28] width 114 height 10
click at [10, 29] on icon at bounding box center [10, 29] width 6 height 8
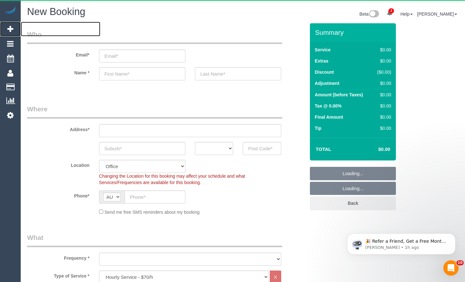
select select "object:12798"
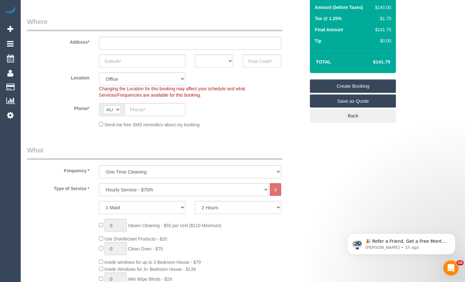
scroll to position [96, 0]
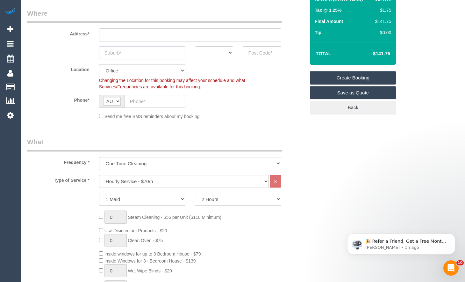
click at [134, 54] on input "text" at bounding box center [142, 52] width 86 height 13
drag, startPoint x: 143, startPoint y: 52, endPoint x: 61, endPoint y: 48, distance: 82.1
click at [61, 48] on div "East Keilor ACT NSW NT QLD SA TAS VIC WA" at bounding box center [166, 52] width 288 height 13
type input "East Keilor"
drag, startPoint x: 261, startPoint y: 55, endPoint x: 281, endPoint y: 42, distance: 24.6
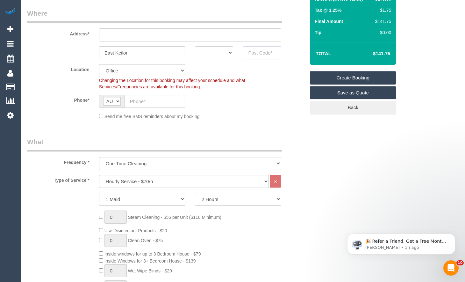
click at [262, 55] on input "text" at bounding box center [262, 52] width 39 height 13
type input "3033"
click at [212, 57] on select "ACT NSW NT QLD SA TAS VIC WA" at bounding box center [214, 52] width 39 height 13
select select "VIC"
click at [195, 46] on select "ACT NSW NT QLD SA TAS VIC WA" at bounding box center [214, 52] width 39 height 13
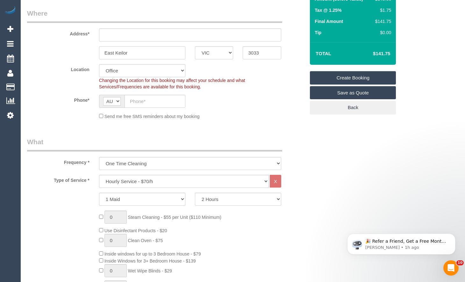
drag, startPoint x: 115, startPoint y: 53, endPoint x: 51, endPoint y: 59, distance: 64.7
click at [51, 59] on fieldset "Where Address* East Keilor ACT NSW NT QLD SA TAS VIC WA 3033 Location Office Ci…" at bounding box center [166, 67] width 278 height 116
click at [142, 53] on input "Keilor" at bounding box center [142, 52] width 86 height 13
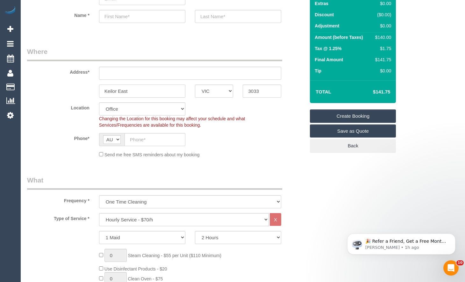
scroll to position [0, 0]
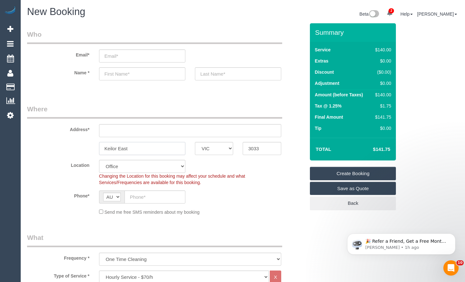
type input "Keilor East"
click at [166, 60] on input "email" at bounding box center [142, 55] width 86 height 13
type input "[EMAIL_ADDRESS][DOMAIN_NAME]"
drag, startPoint x: 136, startPoint y: 74, endPoint x: 150, endPoint y: 68, distance: 14.9
click at [136, 74] on input "text" at bounding box center [142, 73] width 86 height 13
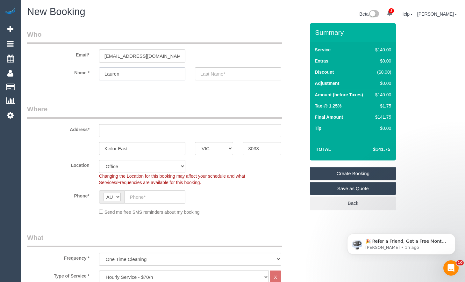
type input "Lauren"
click at [215, 68] on input "text" at bounding box center [238, 73] width 86 height 13
type input "[PERSON_NAME]"
click at [165, 130] on input "text" at bounding box center [190, 130] width 182 height 13
type input "5 [PERSON_NAME]"
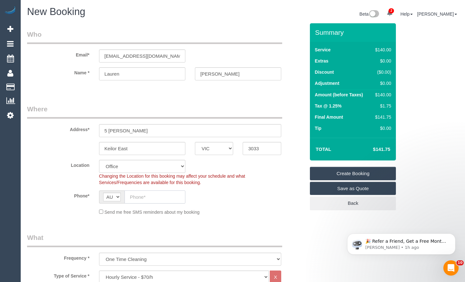
click at [164, 203] on input "text" at bounding box center [155, 196] width 61 height 13
select select "49"
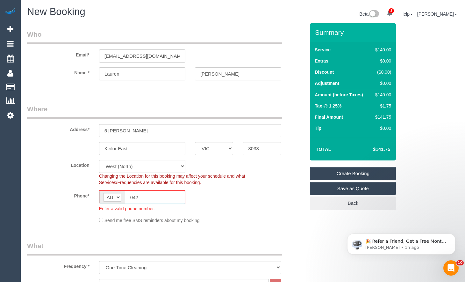
type input "0422"
select select "object:13105"
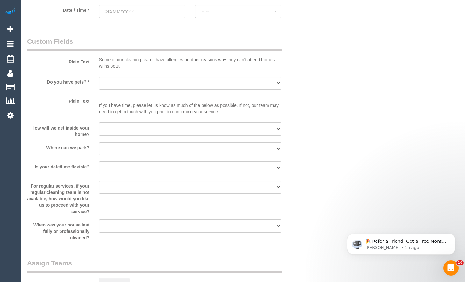
scroll to position [765, 0]
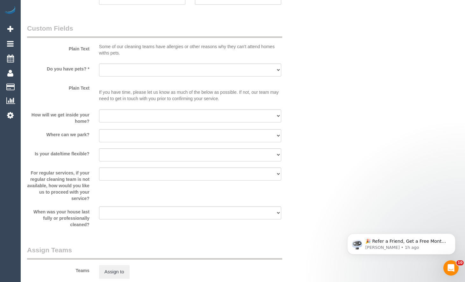
type input "0422 099 463"
drag, startPoint x: 175, startPoint y: 69, endPoint x: 174, endPoint y: 74, distance: 5.5
click at [174, 69] on select "Yes - Cats Yes - Dogs No pets Yes - Dogs and Cats Yes - Other" at bounding box center [190, 69] width 182 height 13
select select "number:28"
click at [99, 63] on select "Yes - Cats Yes - Dogs No pets Yes - Dogs and Cats Yes - Other" at bounding box center [190, 69] width 182 height 13
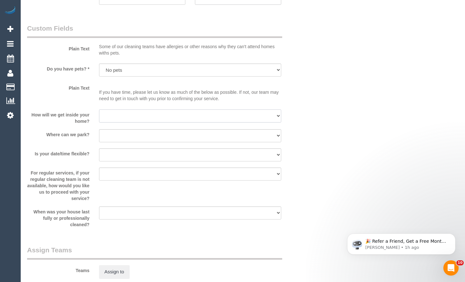
click at [165, 116] on select "I will be home Key will be left (please provide details below) Lock box/Access …" at bounding box center [190, 115] width 182 height 13
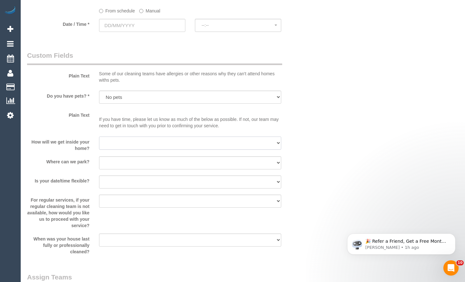
scroll to position [733, 0]
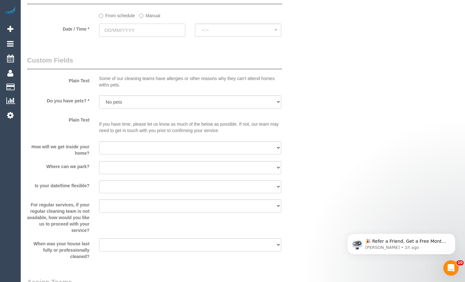
click at [161, 32] on input "text" at bounding box center [142, 30] width 86 height 13
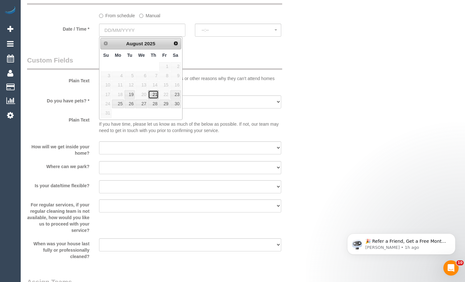
click at [157, 92] on link "21" at bounding box center [153, 94] width 11 height 9
type input "[DATE]"
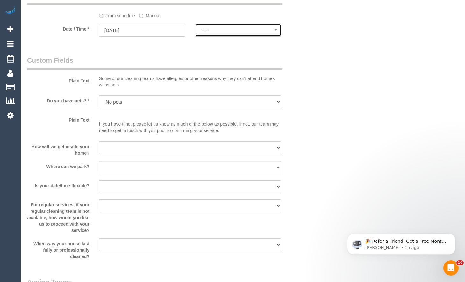
click at [238, 27] on button "--:--" at bounding box center [238, 30] width 86 height 13
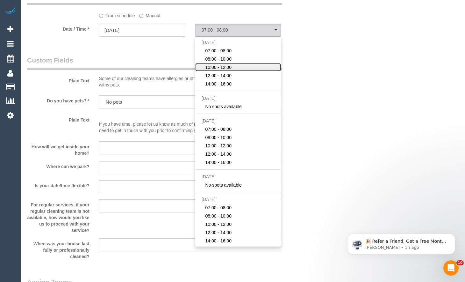
drag, startPoint x: 231, startPoint y: 64, endPoint x: 226, endPoint y: 69, distance: 6.3
click at [231, 65] on span "10:00 - 12:00" at bounding box center [218, 67] width 26 height 6
select select "spot66"
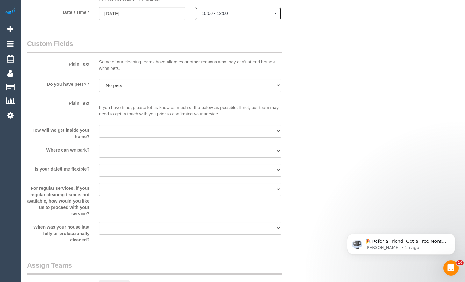
scroll to position [797, 0]
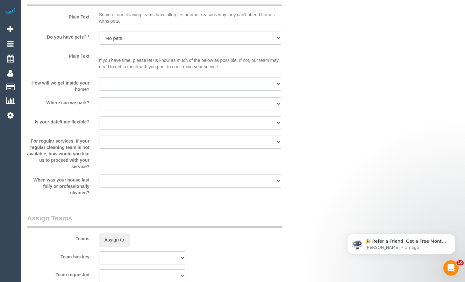
click at [143, 88] on select "I will be home Key will be left (please provide details below) Lock box/Access …" at bounding box center [190, 83] width 182 height 13
select select "number:14"
click at [99, 77] on select "I will be home Key will be left (please provide details below) Lock box/Access …" at bounding box center [190, 83] width 182 height 13
click at [140, 109] on select "I will provide parking on-site Free street parking Paid street parking (cost wi…" at bounding box center [190, 103] width 182 height 13
select select "number:19"
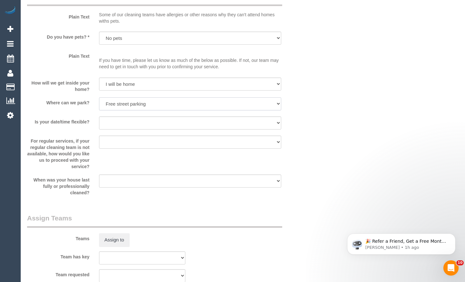
click at [99, 97] on select "I will provide parking on-site Free street parking Paid street parking (cost wi…" at bounding box center [190, 103] width 182 height 13
click at [140, 123] on select "Yes - date and time Yes - date but not time Yes - time but not date No - No fle…" at bounding box center [190, 122] width 182 height 13
click at [99, 116] on select "Yes - date and time Yes - date but not time Yes - time but not date No - No fle…" at bounding box center [190, 122] width 182 height 13
click at [147, 121] on select "Yes - date and time Yes - date but not time Yes - time but not date No - No fle…" at bounding box center [190, 122] width 182 height 13
select select "number:25"
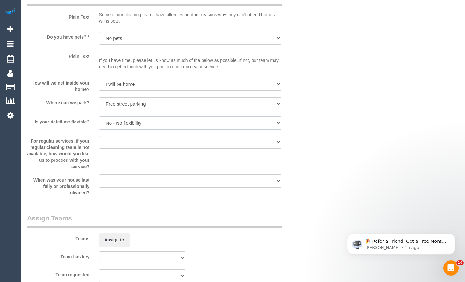
click at [99, 116] on select "Yes - date and time Yes - date but not time Yes - time but not date No - No fle…" at bounding box center [190, 122] width 182 height 13
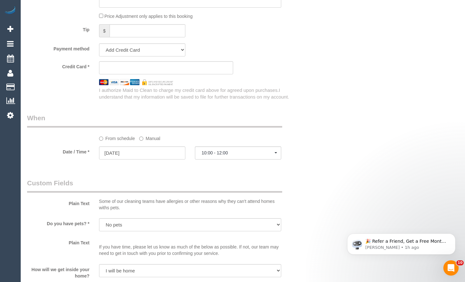
scroll to position [606, 0]
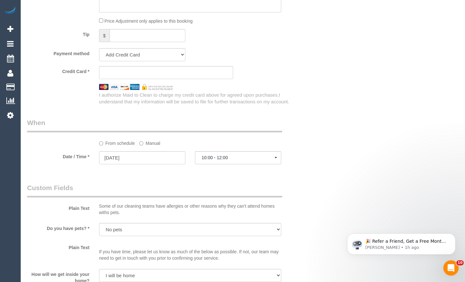
click at [449, 52] on div "Who Email* laurenn.g@hotmail.com Name * Lauren Gasbarro Where Address* 5 Bernar…" at bounding box center [243, 2] width 432 height 1168
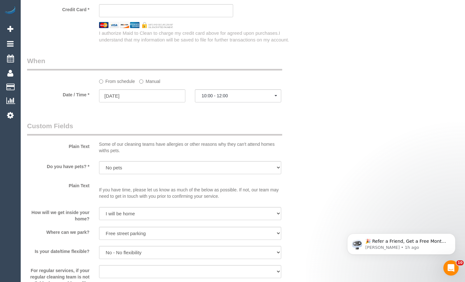
scroll to position [670, 0]
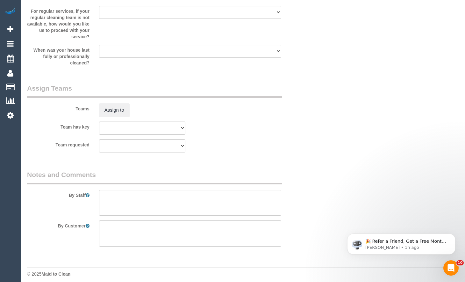
scroll to position [931, 0]
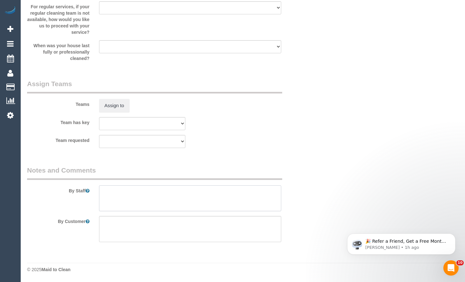
click at [161, 201] on textarea at bounding box center [190, 198] width 182 height 26
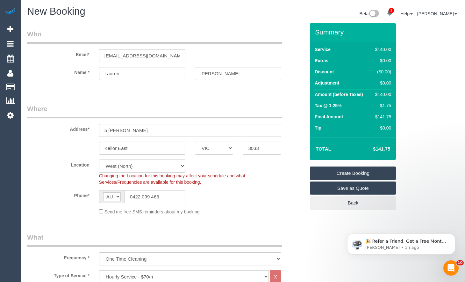
scroll to position [0, 0]
type textarea "Oven and bathroom cleaning"
click at [366, 169] on link "Create Booking" at bounding box center [353, 173] width 86 height 13
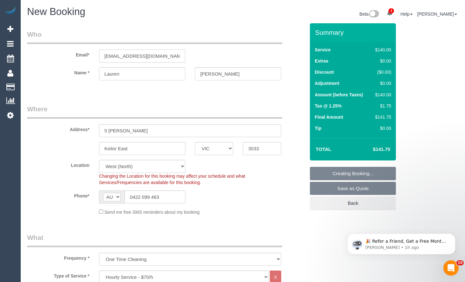
drag, startPoint x: 163, startPoint y: 56, endPoint x: 56, endPoint y: 63, distance: 106.4
click at [55, 62] on sui-booking-customer "Email* laurenn.g@hotmail.com Name * Lauren Gasbarro" at bounding box center [166, 58] width 278 height 57
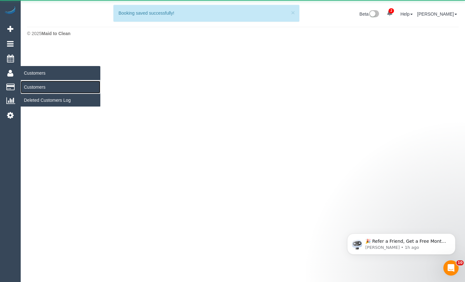
click at [46, 84] on link "Customers" at bounding box center [61, 87] width 80 height 13
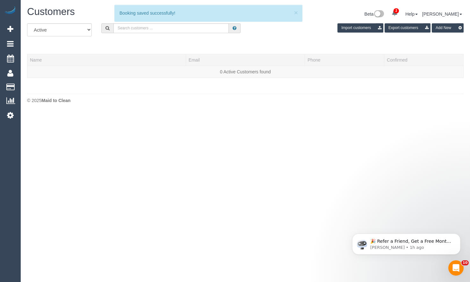
drag, startPoint x: 299, startPoint y: 13, endPoint x: 219, endPoint y: 20, distance: 80.7
click at [299, 13] on div "× 1 Booking saved successfully!" at bounding box center [208, 13] width 188 height 17
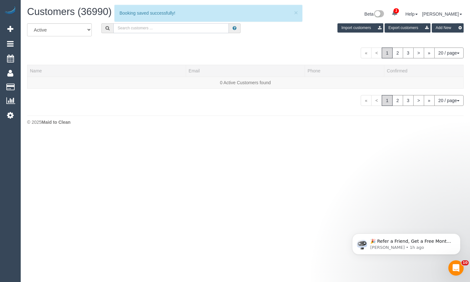
click at [172, 28] on input "text" at bounding box center [170, 28] width 115 height 10
paste input "[EMAIL_ADDRESS][DOMAIN_NAME]"
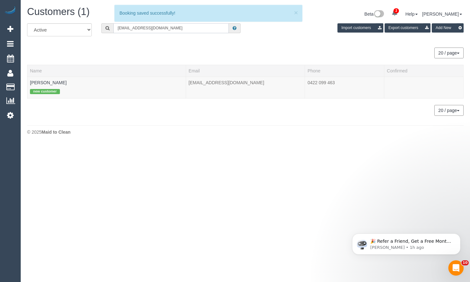
type input "[EMAIL_ADDRESS][DOMAIN_NAME]"
click at [57, 81] on link "Lauren Gasbarro" at bounding box center [48, 82] width 37 height 5
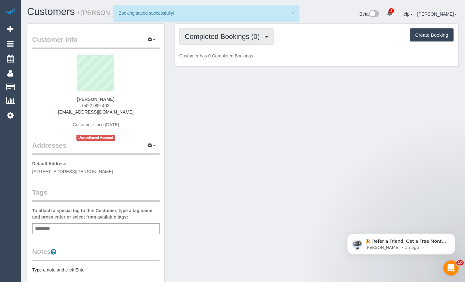
click at [227, 43] on button "Completed Bookings (0)" at bounding box center [226, 36] width 94 height 16
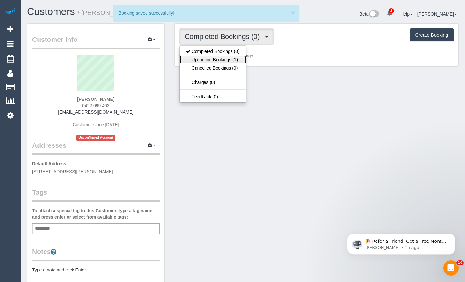
click at [223, 62] on link "Upcoming Bookings (1)" at bounding box center [213, 59] width 66 height 8
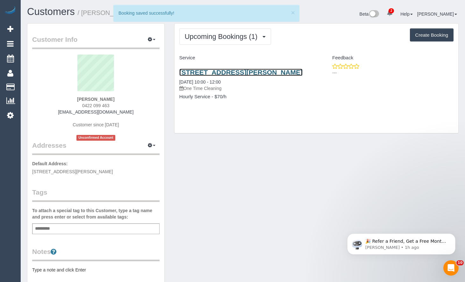
click at [235, 74] on link "5 Bernard Ct, Keilor East, VIC 3033" at bounding box center [240, 72] width 123 height 7
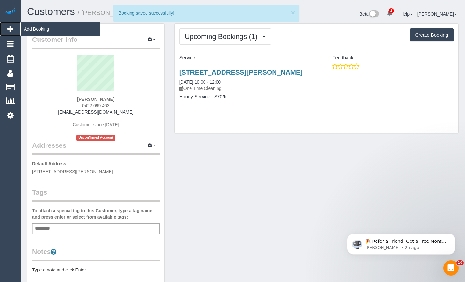
click at [9, 28] on icon at bounding box center [10, 29] width 6 height 8
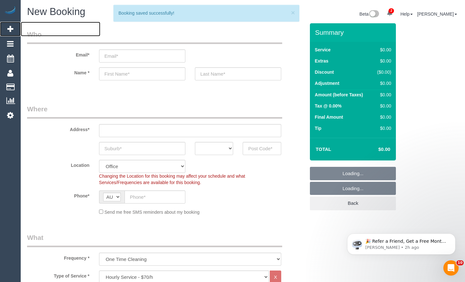
select select "object:17203"
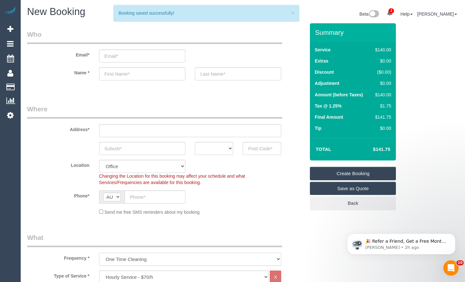
click at [216, 261] on select "One Time Cleaning Weekly - 10% Off - 10.00% (0% for the First Booking) Fortnigh…" at bounding box center [190, 259] width 182 height 13
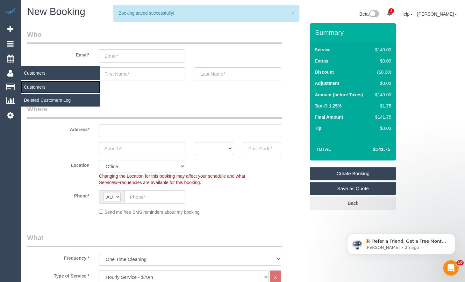
drag, startPoint x: 34, startPoint y: 84, endPoint x: 58, endPoint y: 97, distance: 26.8
click at [35, 84] on link "Customers" at bounding box center [61, 87] width 80 height 13
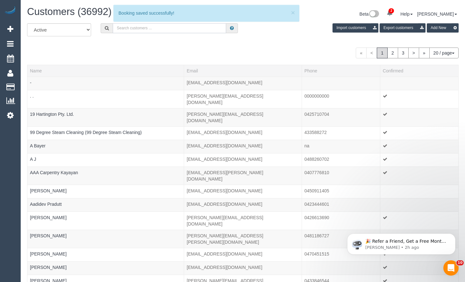
click at [189, 29] on input "text" at bounding box center [170, 28] width 114 height 10
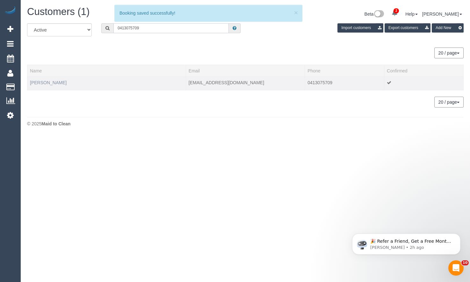
type input "0413075709"
click at [54, 82] on link "Lucy Sheehan" at bounding box center [48, 82] width 37 height 5
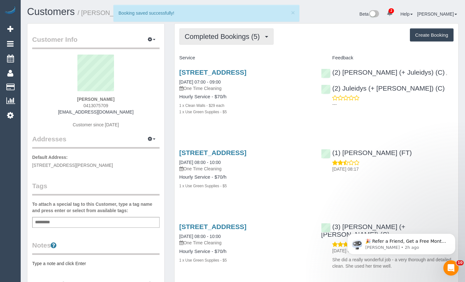
click at [217, 32] on button "Completed Bookings (5)" at bounding box center [226, 36] width 94 height 16
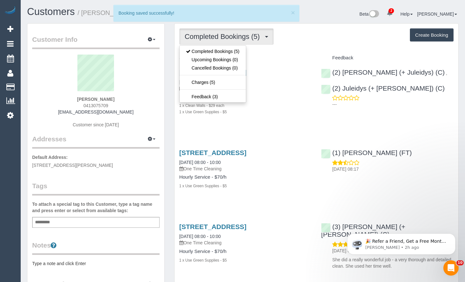
click at [264, 57] on h4 "Service" at bounding box center [245, 57] width 133 height 5
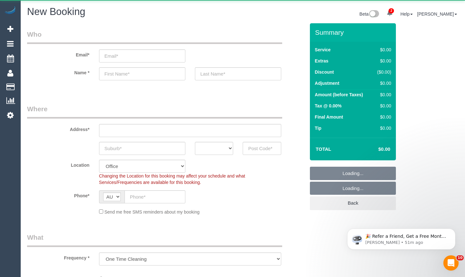
select select "object:1079"
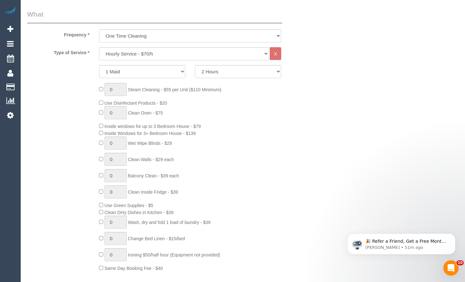
scroll to position [128, 0]
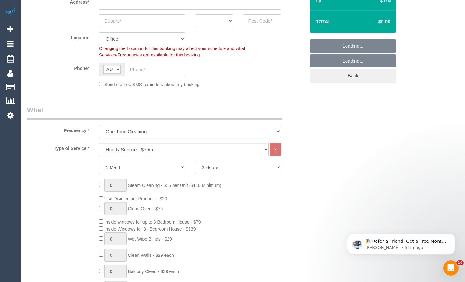
drag, startPoint x: 164, startPoint y: 126, endPoint x: 165, endPoint y: 131, distance: 5.1
click at [165, 127] on select "One Time Cleaning Weekly - 10% Off - 10.00% (0% for the First Booking) Fortnigh…" at bounding box center [190, 131] width 182 height 13
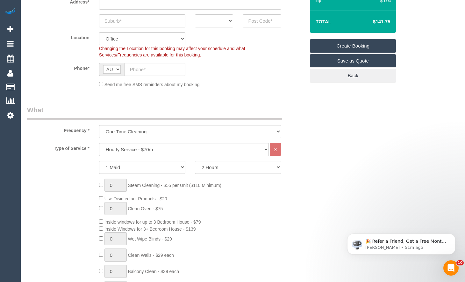
drag, startPoint x: 347, startPoint y: 199, endPoint x: 286, endPoint y: 170, distance: 67.2
click at [195, 146] on select "Hourly Service - $70/h Hourly Service - $65/h Hourly Service - $60/h Hourly Ser…" at bounding box center [184, 149] width 170 height 13
select select "210"
click at [99, 143] on select "Hourly Service - $70/h Hourly Service - $65/h Hourly Service - $60/h Hourly Ser…" at bounding box center [184, 149] width 170 height 13
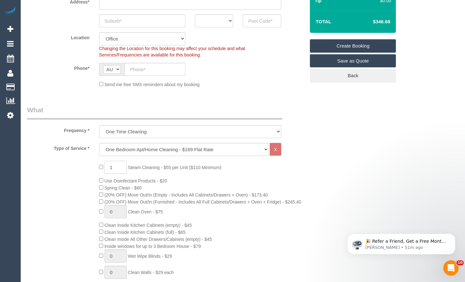
drag, startPoint x: 119, startPoint y: 166, endPoint x: 186, endPoint y: 181, distance: 68.3
click at [93, 165] on div "1 Steam Cleaning - $55 per Unit ($110 Minimum) Use Disinfectant Products - $20 …" at bounding box center [166, 272] width 288 height 223
click at [295, 173] on div "1 Steam Cleaning - $55 per Unit ($110 Minimum) Use Disinfectant Products - $20 …" at bounding box center [202, 272] width 216 height 223
click at [117, 170] on input "1" at bounding box center [116, 167] width 22 height 13
drag, startPoint x: 114, startPoint y: 166, endPoint x: 212, endPoint y: 171, distance: 97.7
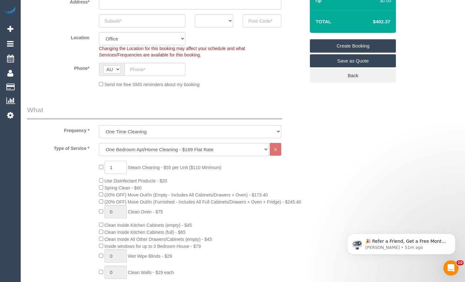
click at [104, 164] on div "1 Steam Cleaning - $55 per Unit ($110 Minimum) Use Disinfectant Products - $20 …" at bounding box center [202, 272] width 216 height 223
type input "3"
drag, startPoint x: 344, startPoint y: 166, endPoint x: 348, endPoint y: 163, distance: 5.2
click at [154, 69] on input "text" at bounding box center [155, 69] width 61 height 13
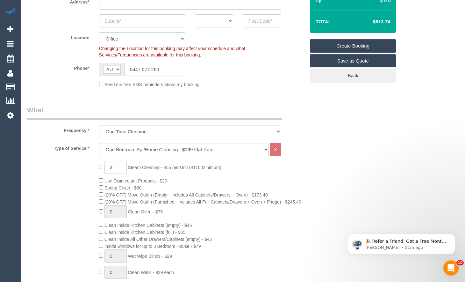
type input "0447 077 260"
click at [153, 22] on input "text" at bounding box center [142, 20] width 86 height 13
type input "East Melbour"
drag, startPoint x: 271, startPoint y: 12, endPoint x: 267, endPoint y: 17, distance: 6.3
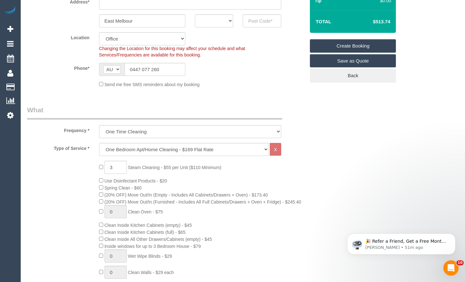
click at [271, 13] on sui-booking-address "Address* East Melbour ACT NSW NT QLD SA TAS VIC WA" at bounding box center [166, 2] width 278 height 51
click at [265, 21] on input "text" at bounding box center [262, 20] width 39 height 13
type input "3002"
drag, startPoint x: 213, startPoint y: 18, endPoint x: 214, endPoint y: 27, distance: 8.7
click at [213, 19] on select "ACT NSW NT QLD SA TAS VIC WA" at bounding box center [214, 20] width 39 height 13
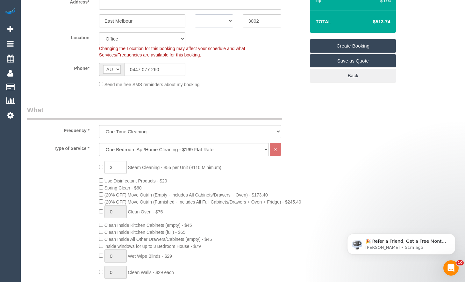
select select "VIC"
click at [195, 14] on select "ACT NSW NT QLD SA TAS VIC WA" at bounding box center [214, 20] width 39 height 13
click at [205, 6] on input "text" at bounding box center [190, 2] width 182 height 13
type input "1"
click at [277, 79] on sui-booking-location "Location Office City East (North) East (South) Inner East Inner North (East) In…" at bounding box center [166, 59] width 278 height 55
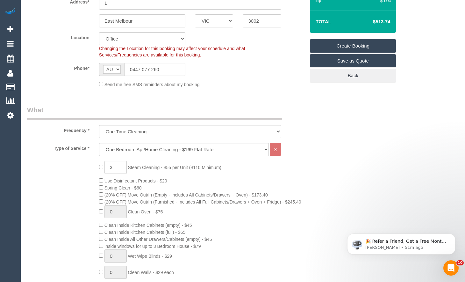
select select "54"
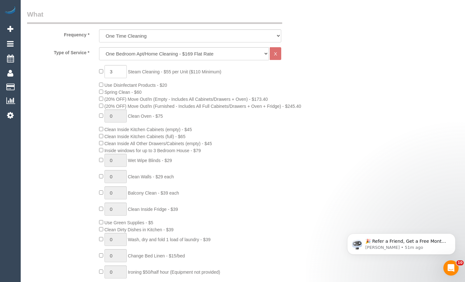
select select "object:2608"
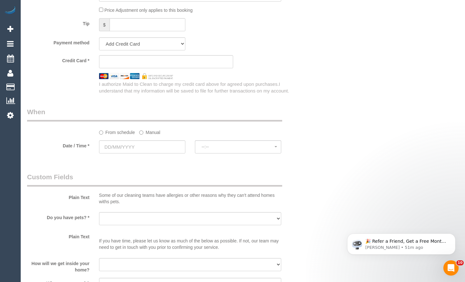
scroll to position [638, 0]
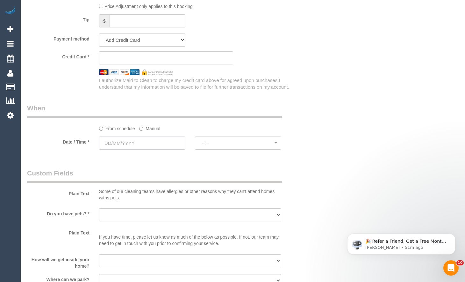
click at [154, 147] on input "text" at bounding box center [142, 142] width 86 height 13
click at [156, 143] on input "text" at bounding box center [142, 142] width 86 height 13
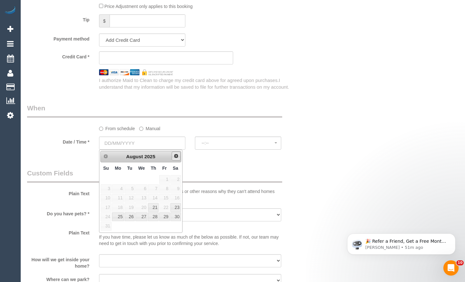
click at [174, 157] on span "Next" at bounding box center [176, 155] width 5 height 5
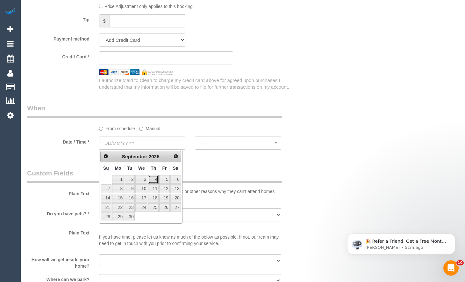
click at [156, 179] on link "4" at bounding box center [153, 179] width 11 height 9
type input "04/09/2025"
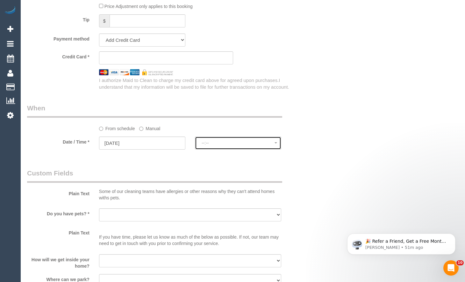
click at [227, 143] on span "--:--" at bounding box center [238, 142] width 73 height 5
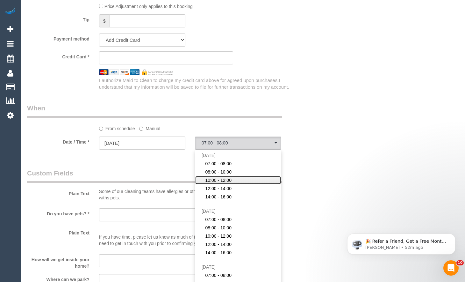
click at [224, 177] on span "10:00 - 12:00" at bounding box center [218, 180] width 26 height 6
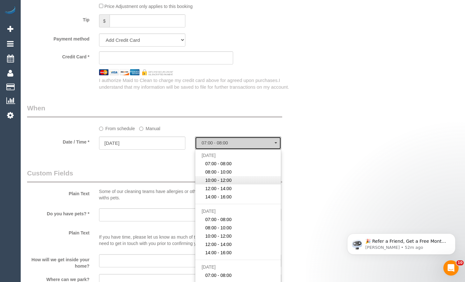
select select "spot3"
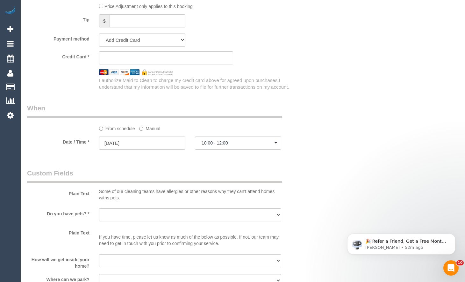
drag, startPoint x: 318, startPoint y: 146, endPoint x: 320, endPoint y: 143, distance: 3.6
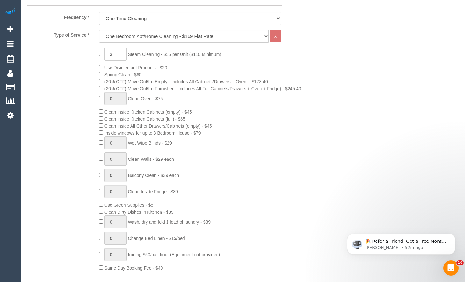
scroll to position [64, 0]
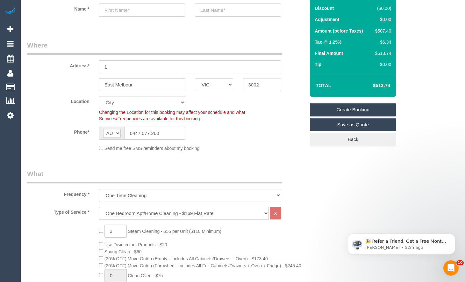
drag, startPoint x: 267, startPoint y: 83, endPoint x: 186, endPoint y: 70, distance: 81.7
click at [186, 70] on sui-booking-address "Address* 1 East Melbour ACT NSW NT QLD SA TAS VIC WA 3002" at bounding box center [166, 65] width 278 height 51
click at [149, 87] on input "East Melbour" at bounding box center [142, 84] width 86 height 13
type input "East Melbourne"
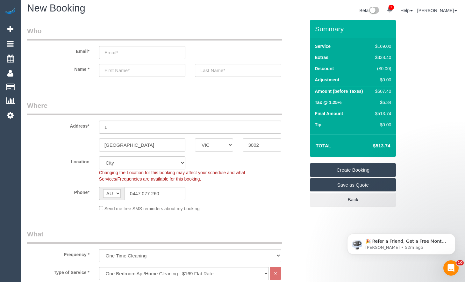
scroll to position [0, 0]
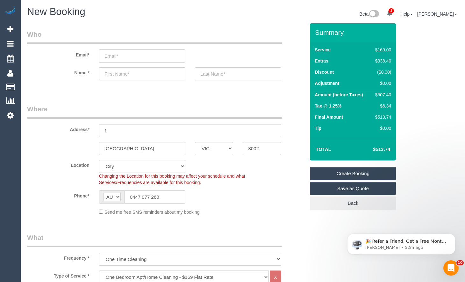
click at [154, 61] on input "email" at bounding box center [142, 55] width 86 height 13
click at [155, 52] on input "email" at bounding box center [142, 55] width 86 height 13
type input "kaziah1970@gmail.com"
drag, startPoint x: 146, startPoint y: 77, endPoint x: 140, endPoint y: 80, distance: 6.3
click at [146, 77] on input "text" at bounding box center [142, 73] width 86 height 13
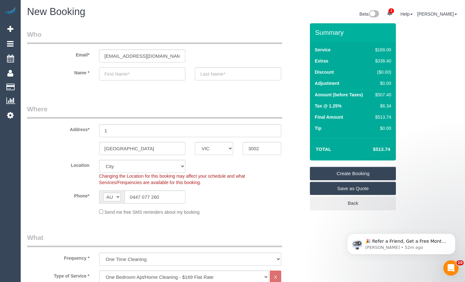
select select "spot24"
type input "Ruth"
drag, startPoint x: 209, startPoint y: 71, endPoint x: 201, endPoint y: 86, distance: 16.3
click at [209, 72] on input "text" at bounding box center [238, 73] width 86 height 13
type input "King"
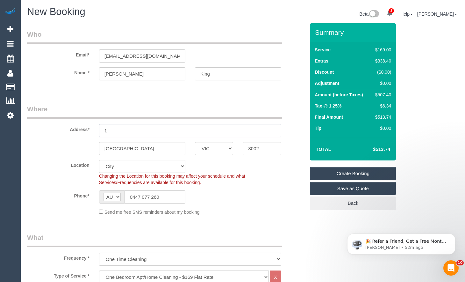
drag, startPoint x: 128, startPoint y: 128, endPoint x: 57, endPoint y: 127, distance: 71.4
click at [66, 127] on div "Address* 1" at bounding box center [166, 120] width 288 height 33
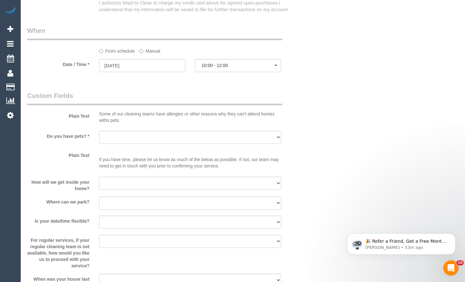
scroll to position [733, 0]
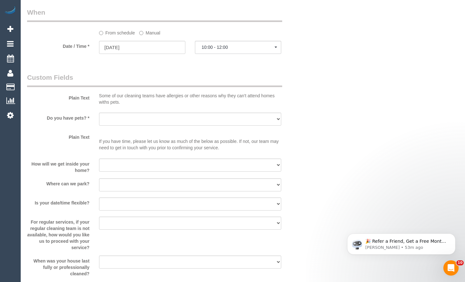
type input "3/6 George St"
click at [186, 119] on select "Yes - Cats Yes - Dogs No pets Yes - Dogs and Cats Yes - Other" at bounding box center [190, 119] width 182 height 13
select select "number:28"
click at [99, 113] on select "Yes - Cats Yes - Dogs No pets Yes - Dogs and Cats Yes - Other" at bounding box center [190, 119] width 182 height 13
click at [131, 169] on select "I will be home Key will be left (please provide details below) Lock box/Access …" at bounding box center [190, 164] width 182 height 13
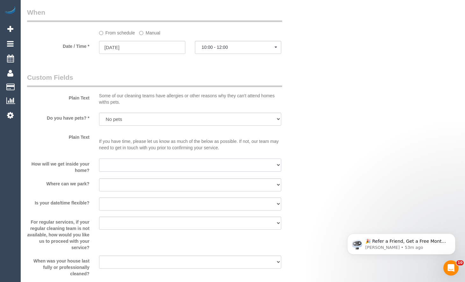
select select "number:14"
click at [99, 158] on select "I will be home Key will be left (please provide details below) Lock box/Access …" at bounding box center [190, 164] width 182 height 13
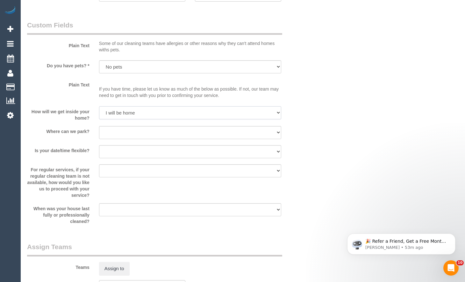
scroll to position [797, 0]
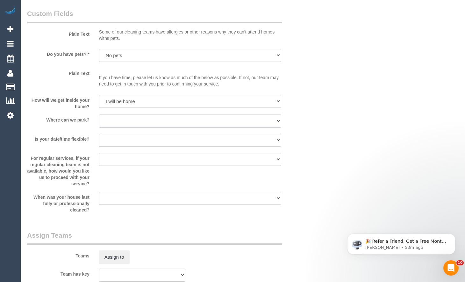
click at [172, 119] on select "I will provide parking on-site Free street parking Paid street parking (cost wi…" at bounding box center [190, 120] width 182 height 13
click at [138, 119] on select "I will provide parking on-site Free street parking Paid street parking (cost wi…" at bounding box center [190, 120] width 182 height 13
select select "number:19"
click at [99, 114] on select "I will provide parking on-site Free street parking Paid street parking (cost wi…" at bounding box center [190, 120] width 182 height 13
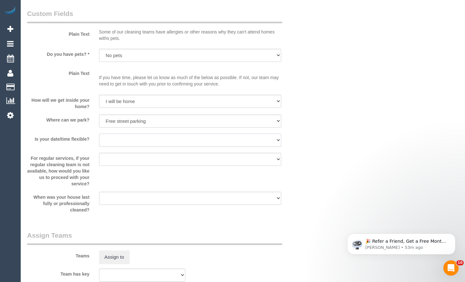
click at [150, 143] on select "Yes - date and time Yes - date but not time Yes - time but not date No - No fle…" at bounding box center [190, 140] width 182 height 13
select select "number:25"
click at [99, 134] on select "Yes - date and time Yes - date but not time Yes - time but not date No - No fle…" at bounding box center [190, 140] width 182 height 13
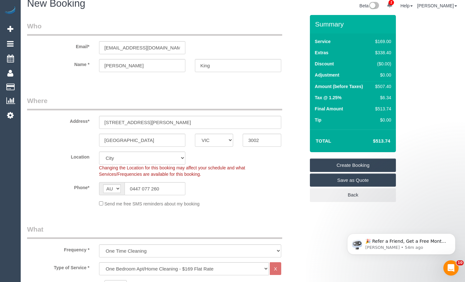
scroll to position [0, 0]
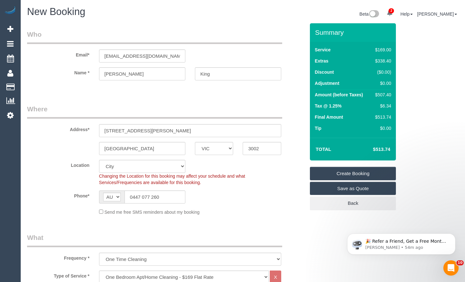
drag, startPoint x: 339, startPoint y: 172, endPoint x: 326, endPoint y: 165, distance: 15.1
click at [339, 172] on link "Create Booking" at bounding box center [353, 173] width 86 height 13
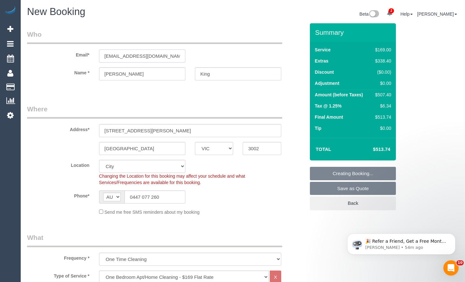
drag, startPoint x: 159, startPoint y: 53, endPoint x: 62, endPoint y: 54, distance: 97.6
click at [62, 54] on div "Email* kaziah1970@gmail.com" at bounding box center [166, 46] width 288 height 33
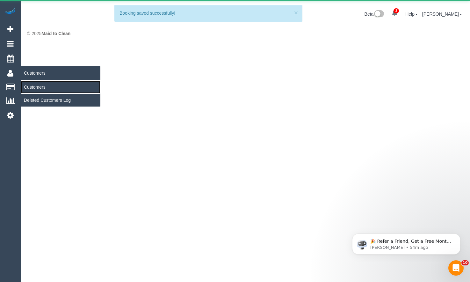
click at [40, 86] on link "Customers" at bounding box center [61, 87] width 80 height 13
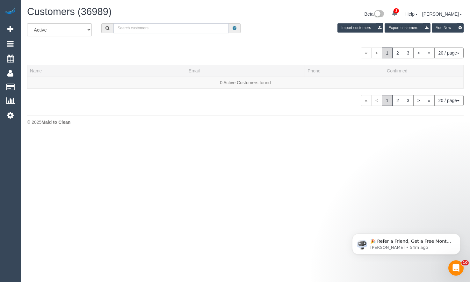
click at [190, 27] on input "text" at bounding box center [170, 28] width 115 height 10
paste input "kaziah1970@gmail.com"
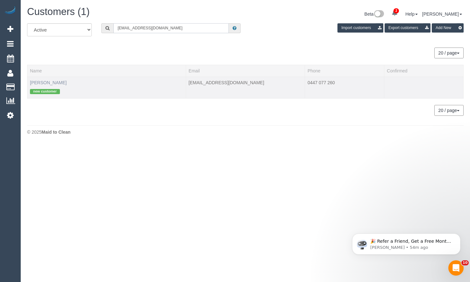
type input "kaziah1970@gmail.com"
click at [48, 82] on link "Ruth King" at bounding box center [48, 82] width 37 height 5
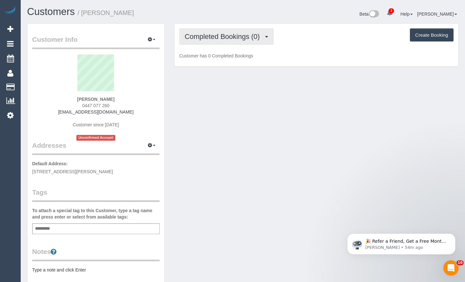
click at [207, 36] on span "Completed Bookings (0)" at bounding box center [224, 37] width 78 height 8
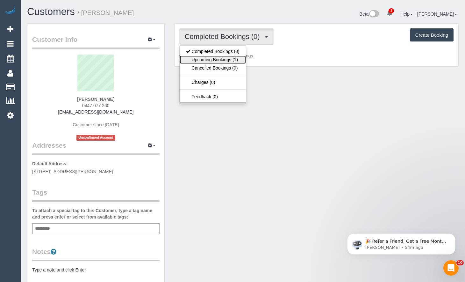
click at [201, 61] on link "Upcoming Bookings (1)" at bounding box center [213, 59] width 66 height 8
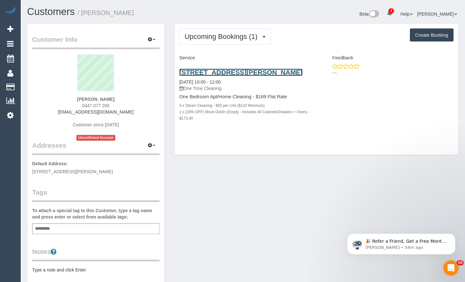
click at [264, 73] on link "3/6 George St, East Melbourne, VIC 3002" at bounding box center [240, 72] width 123 height 7
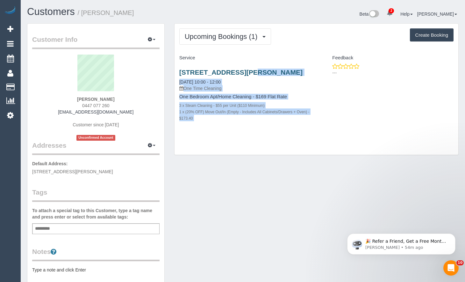
drag, startPoint x: 315, startPoint y: 74, endPoint x: 194, endPoint y: 72, distance: 121.2
click at [194, 72] on div "3/6 George St, East Melbourne, VIC 3002 04/09/2025 10:00 - 12:00 One Time Clean…" at bounding box center [317, 98] width 284 height 71
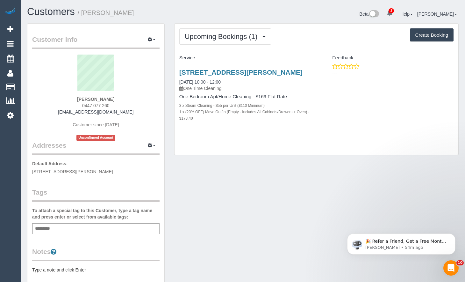
click at [255, 62] on div "Service" at bounding box center [246, 58] width 142 height 11
drag, startPoint x: 312, startPoint y: 72, endPoint x: 138, endPoint y: 29, distance: 179.3
click at [179, 73] on div "3/6 George St, East Melbourne, VIC 3002 04/09/2025 10:00 - 12:00 One Time Clean…" at bounding box center [246, 98] width 142 height 71
copy link "3/6 George St, East Melbourne, VIC 3002"
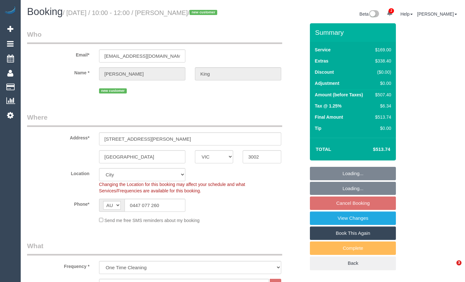
select select "VIC"
select select "number:28"
select select "number:14"
select select "number:19"
select select "number:25"
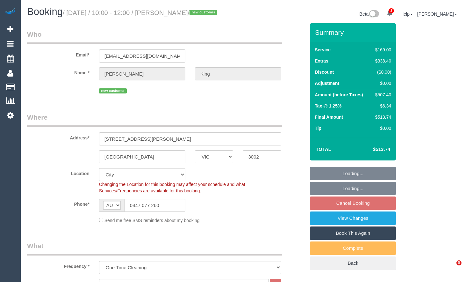
select select "spot3"
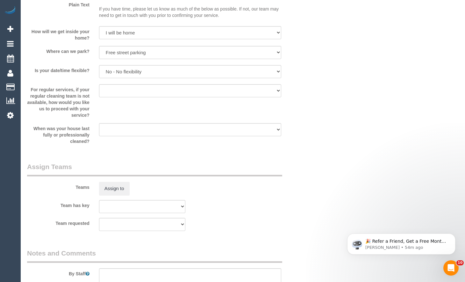
scroll to position [980, 0]
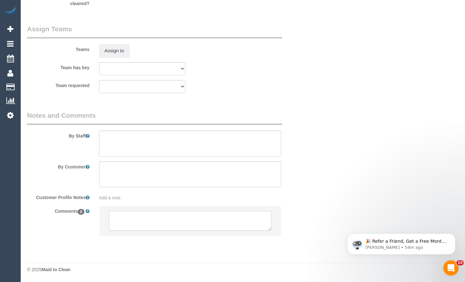
drag, startPoint x: 146, startPoint y: 225, endPoint x: 149, endPoint y: 217, distance: 7.9
click at [146, 225] on textarea at bounding box center [190, 221] width 163 height 20
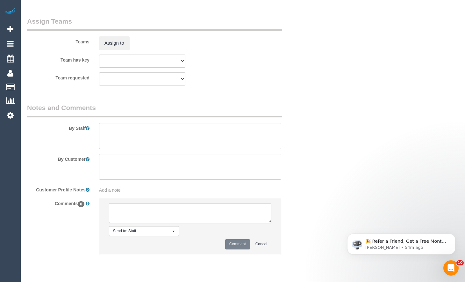
paste textarea "3/6 George St, East Melbourne, VIC 3002"
click at [147, 141] on textarea at bounding box center [190, 136] width 182 height 26
drag, startPoint x: 212, startPoint y: 217, endPoint x: 104, endPoint y: 209, distance: 108.7
click at [101, 215] on li "Send to: Staff Nothing selected Send to: Staff Send to: Customer Send to: Team …" at bounding box center [190, 225] width 182 height 55
paste textarea "Flexibility dates: Flexibility times: Notes: Knows we need to review Contact vi…"
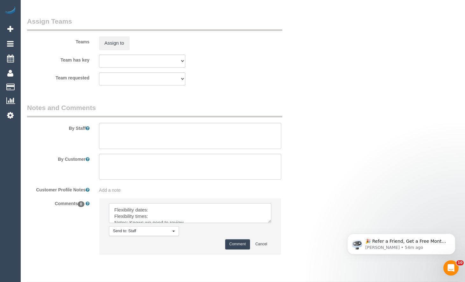
scroll to position [9, 0]
type textarea "Flexibility dates: Flexibility times: Notes: Knows we need to review Contact vi…"
drag, startPoint x: 125, startPoint y: 143, endPoint x: 171, endPoint y: 112, distance: 55.6
click at [125, 141] on textarea at bounding box center [190, 136] width 182 height 26
type textarea "Steam cleaning of 1 bedroom + living room"
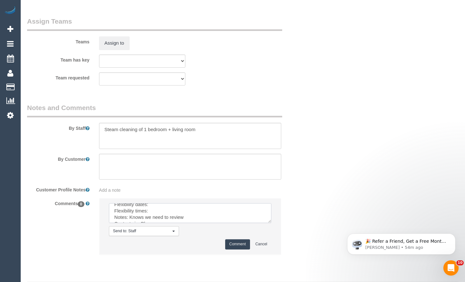
scroll to position [0, 0]
click at [170, 222] on textarea at bounding box center [190, 213] width 163 height 20
click at [171, 217] on textarea at bounding box center [190, 213] width 163 height 20
click at [149, 217] on textarea at bounding box center [190, 213] width 163 height 20
click at [158, 223] on textarea at bounding box center [190, 213] width 163 height 20
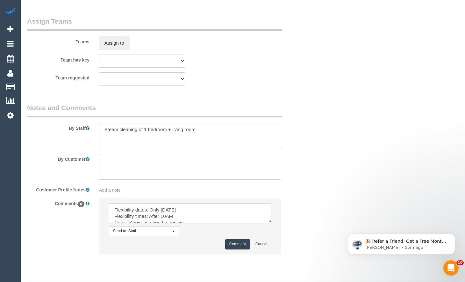
type textarea "Flexibility dates: Only Thursday 04/09 Flexibility times: After 10AM Notes: Kno…"
click at [234, 249] on button "Comment" at bounding box center [237, 244] width 25 height 10
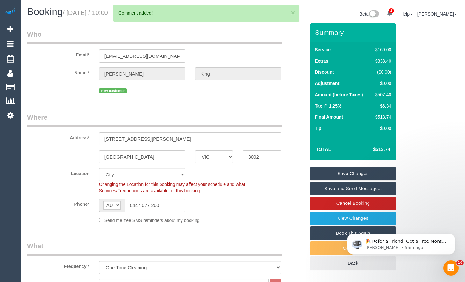
click at [368, 180] on link "Save Changes" at bounding box center [353, 173] width 86 height 13
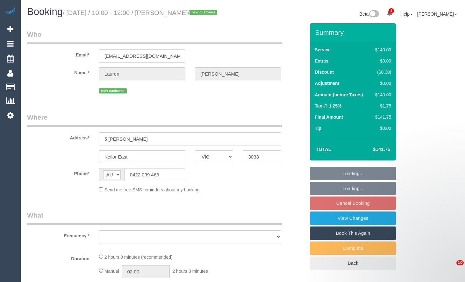
select select "VIC"
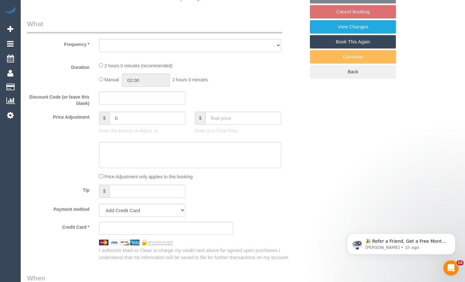
select select "string:stripe-pm_1RwElq2GScqysDRVH79POeuH"
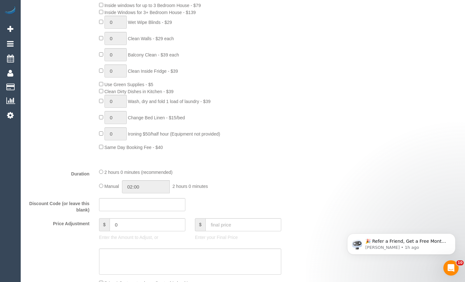
select select "object:1447"
select select "number:28"
select select "number:14"
select select "number:19"
select select "number:25"
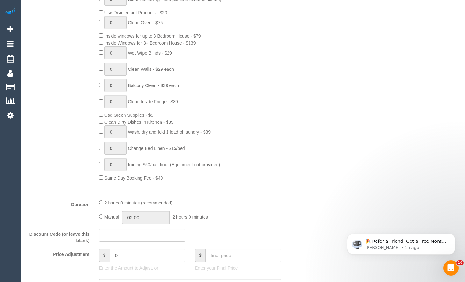
select select "spot3"
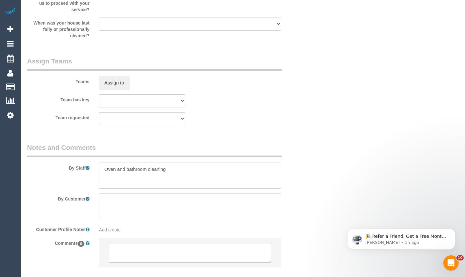
scroll to position [968, 0]
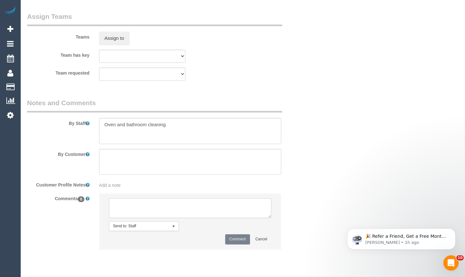
click at [173, 214] on textarea at bounding box center [190, 208] width 163 height 20
paste textarea "Flexibility dates: Flexibility times: Notes: Knows we need to review Contact vi…"
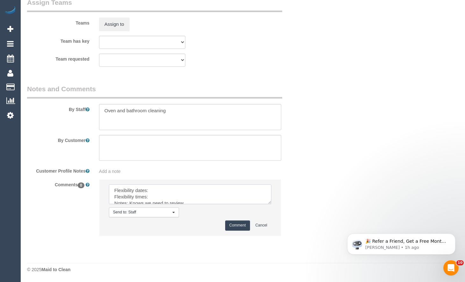
scroll to position [0, 0]
click at [193, 190] on textarea at bounding box center [190, 194] width 163 height 20
click at [166, 197] on textarea at bounding box center [190, 194] width 163 height 20
type textarea "Flexibility dates: Only [DATE][DATE] Flexibility times: After 10AM Notes: Knows…"
click at [228, 226] on button "Comment" at bounding box center [237, 225] width 25 height 10
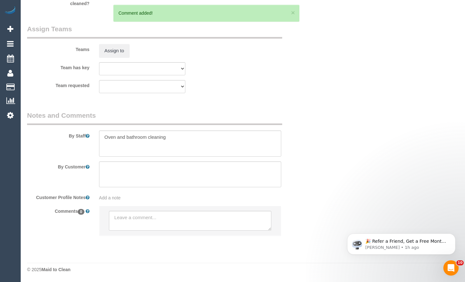
scroll to position [990, 0]
